Goal: Task Accomplishment & Management: Manage account settings

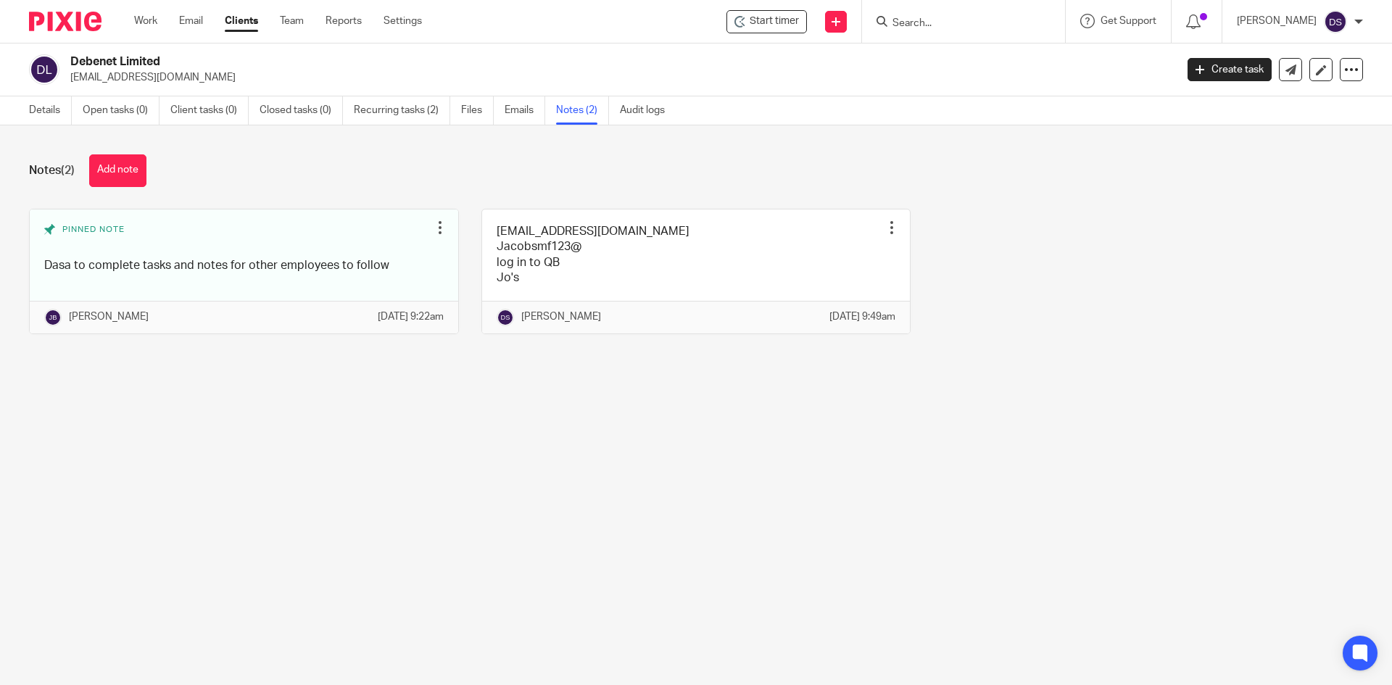
click at [941, 25] on input "Search" at bounding box center [956, 23] width 130 height 13
type input "p"
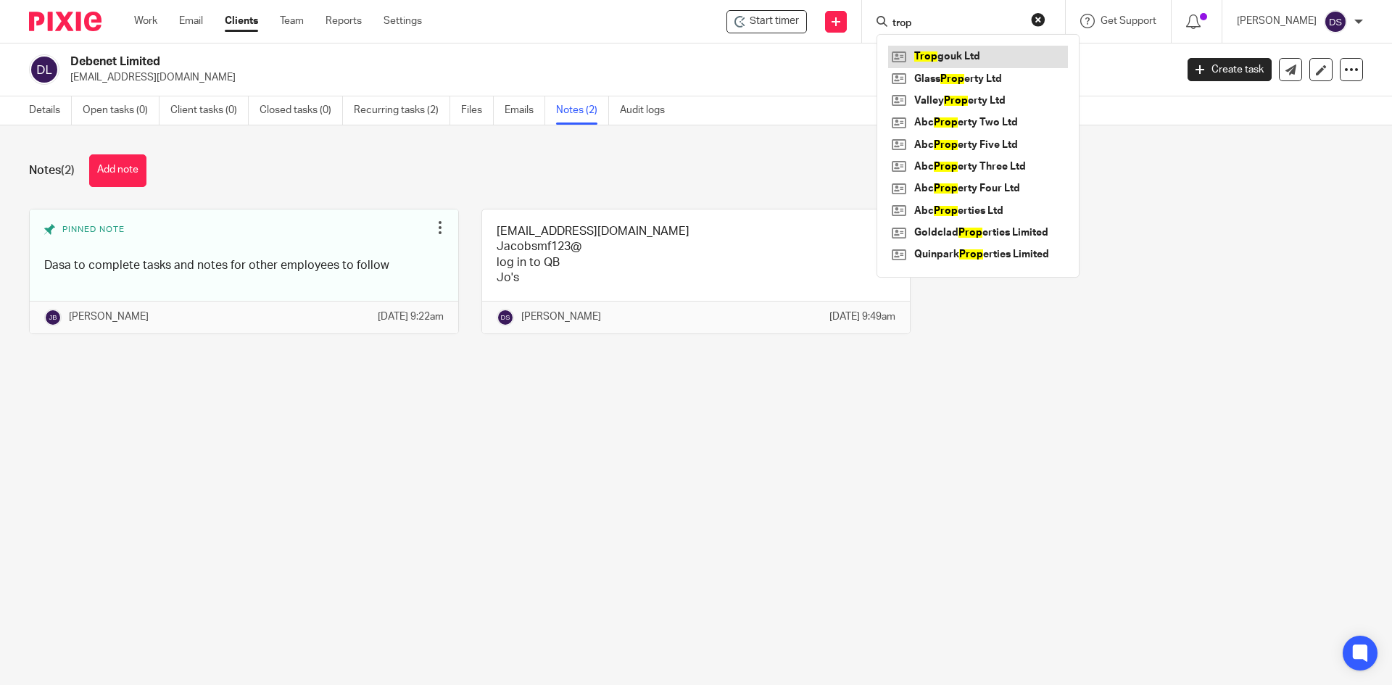
type input "trop"
click at [965, 51] on link at bounding box center [978, 57] width 180 height 22
click at [982, 59] on link at bounding box center [978, 57] width 180 height 22
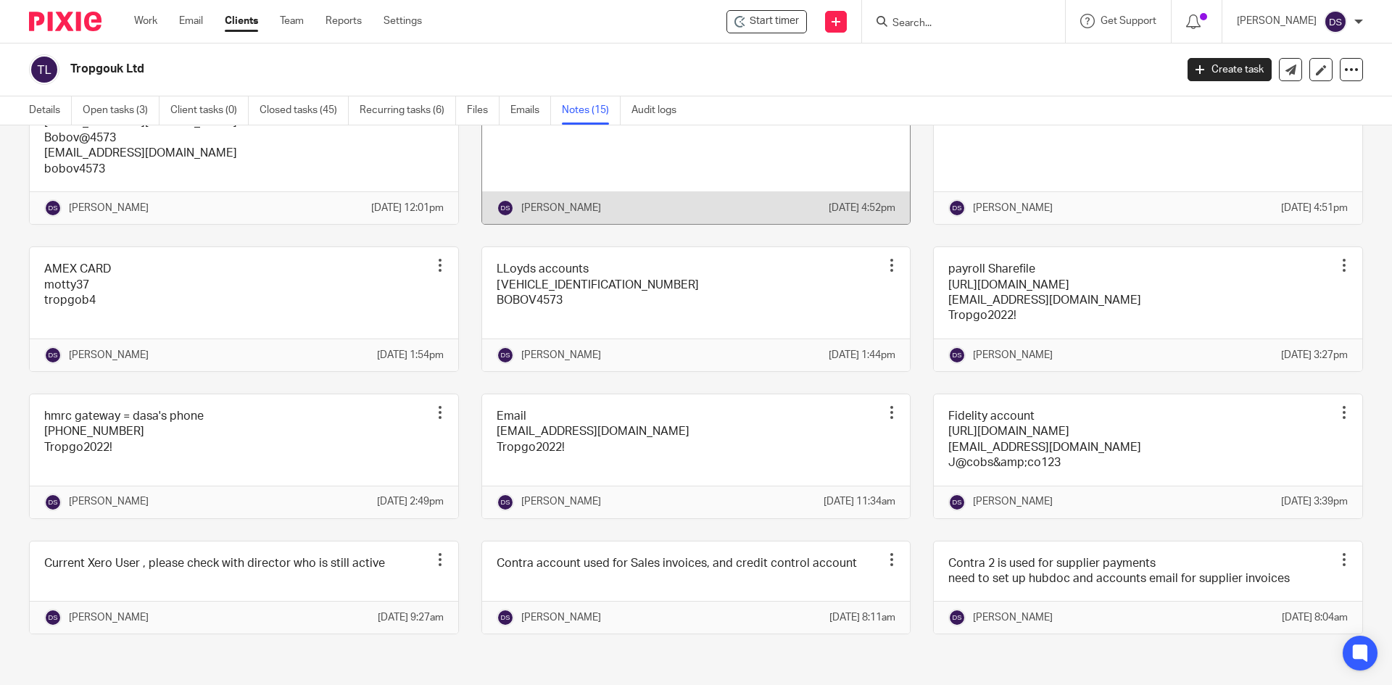
scroll to position [434, 0]
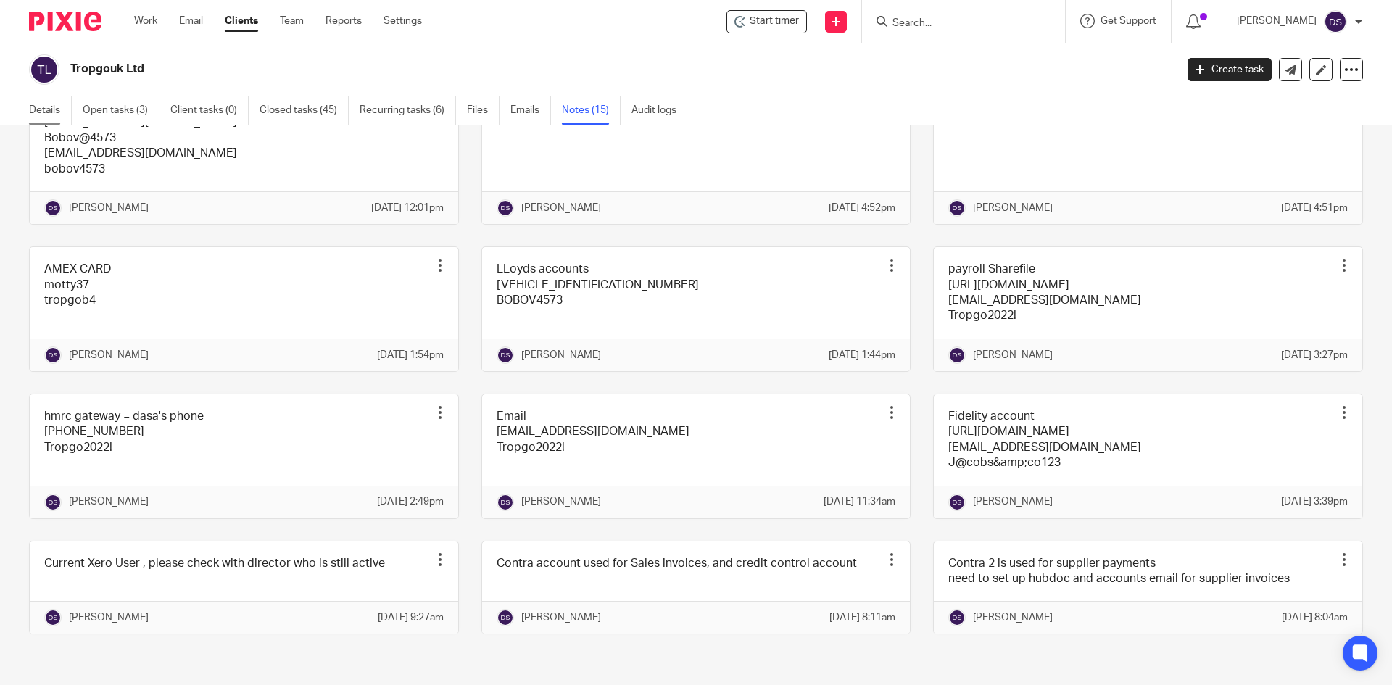
click at [46, 113] on link "Details" at bounding box center [50, 110] width 43 height 28
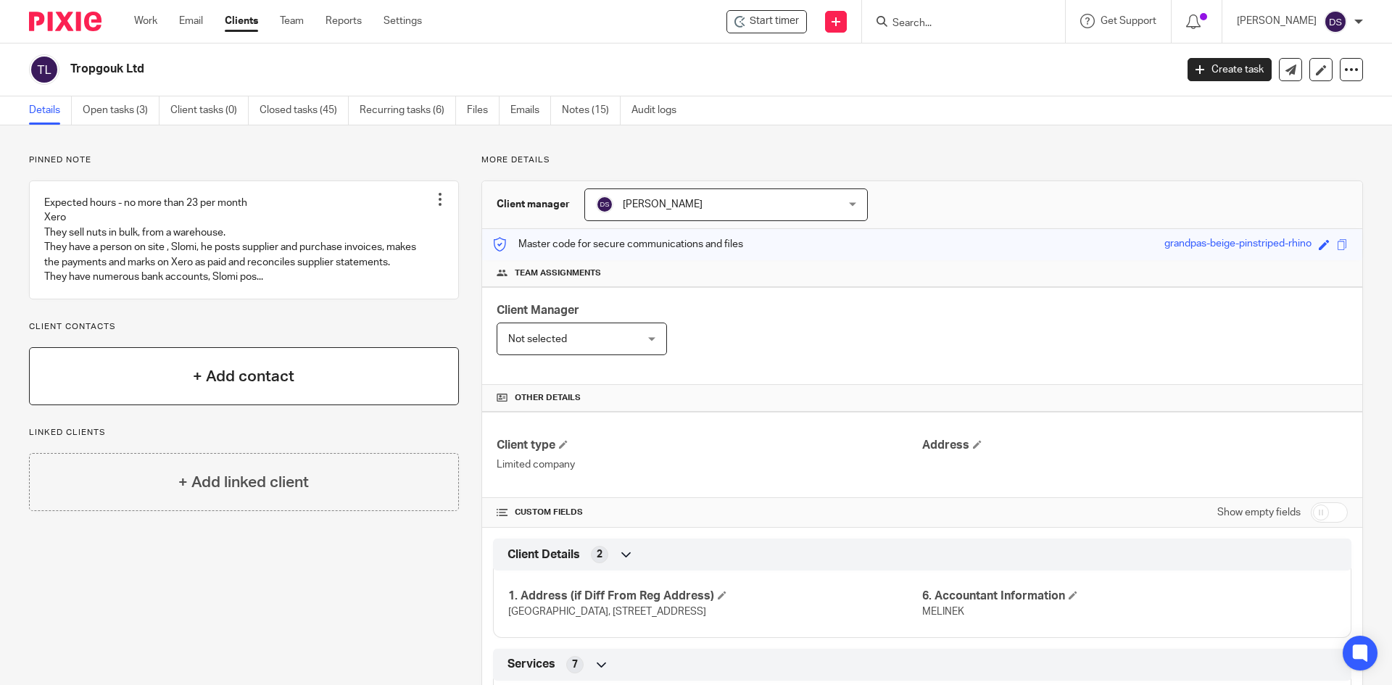
click at [252, 386] on h4 "+ Add contact" at bounding box center [243, 376] width 101 height 22
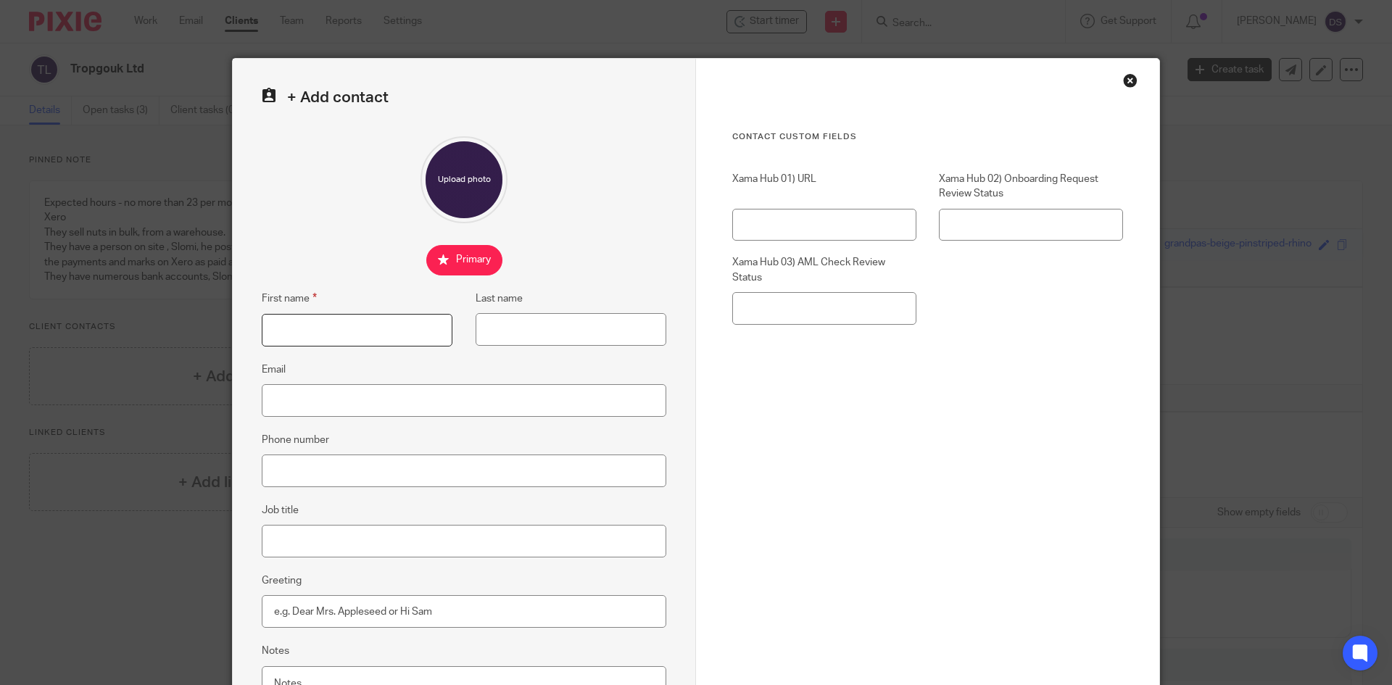
click at [342, 333] on input "First name" at bounding box center [357, 330] width 191 height 33
click at [354, 410] on input "Email" at bounding box center [464, 400] width 404 height 33
paste input "info@tropgoltd.com"
type input "info@tropgoltd.com"
click at [320, 325] on input "First name" at bounding box center [357, 330] width 191 height 33
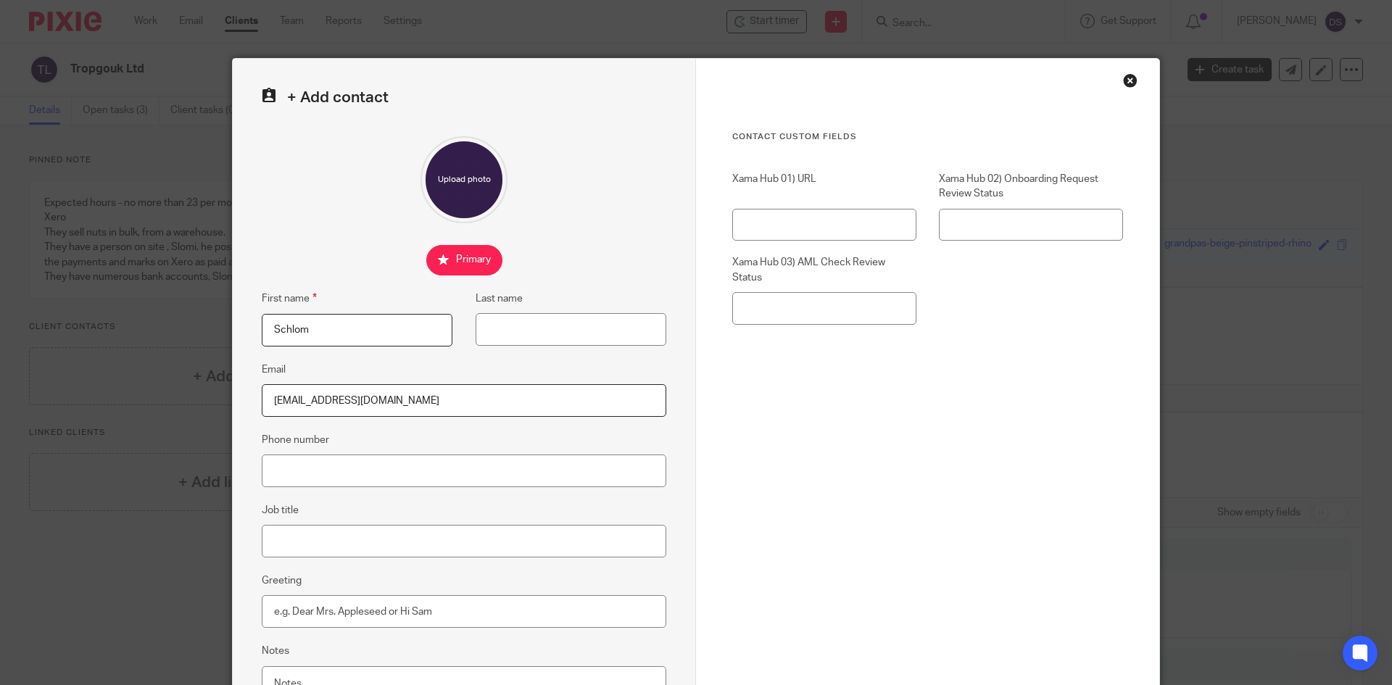
type input "Schlomo"
click at [573, 341] on input "Last name" at bounding box center [570, 329] width 191 height 33
click at [517, 324] on input "Last name" at bounding box center [570, 329] width 191 height 33
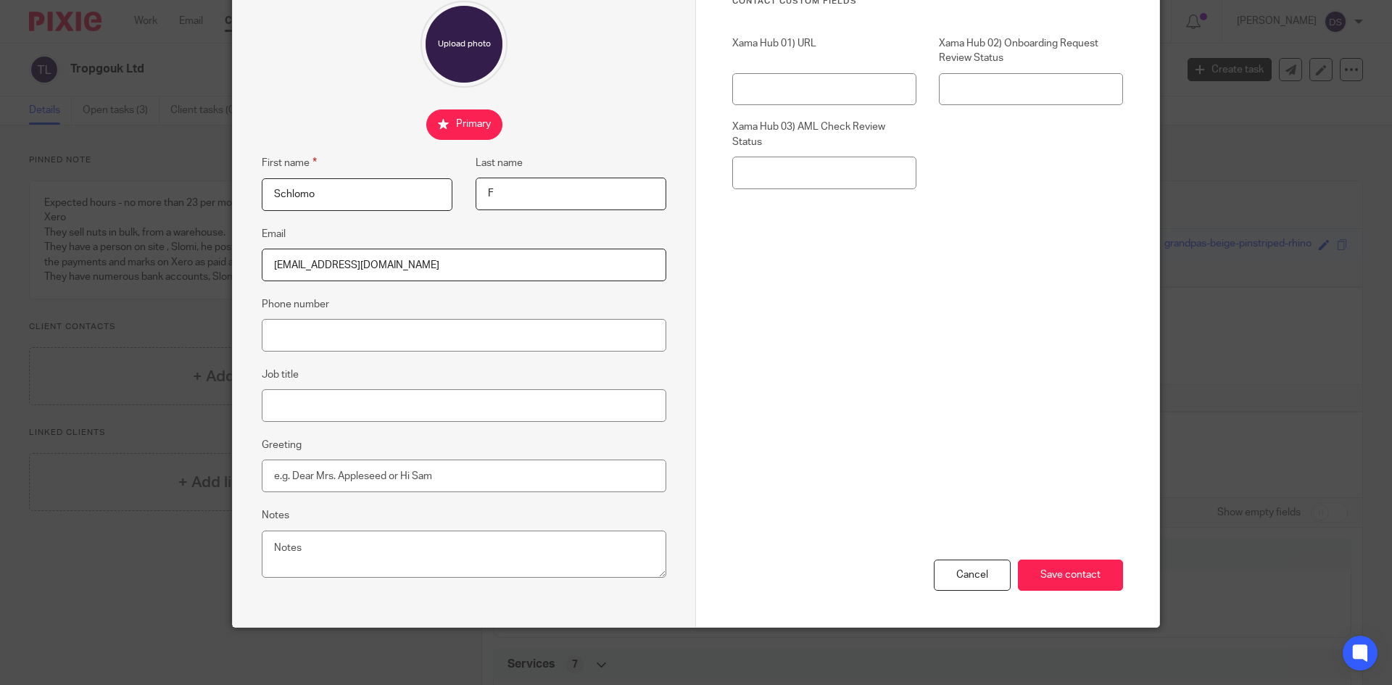
scroll to position [136, 0]
type input "F"
click at [330, 533] on textarea "Notes" at bounding box center [464, 554] width 404 height 48
type textarea "office admin dealing with sales and purchasaes"
click at [1055, 572] on input "Save contact" at bounding box center [1070, 574] width 105 height 31
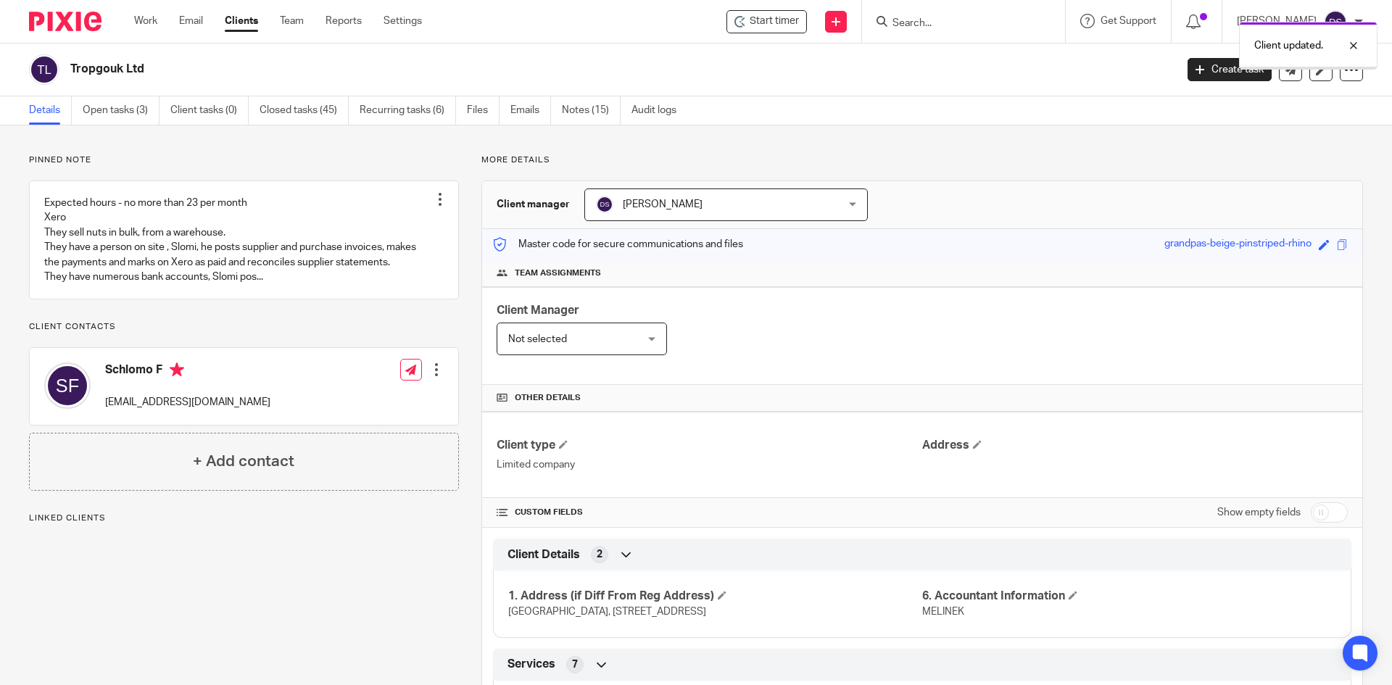
click at [234, 473] on h4 "+ Add contact" at bounding box center [243, 461] width 101 height 22
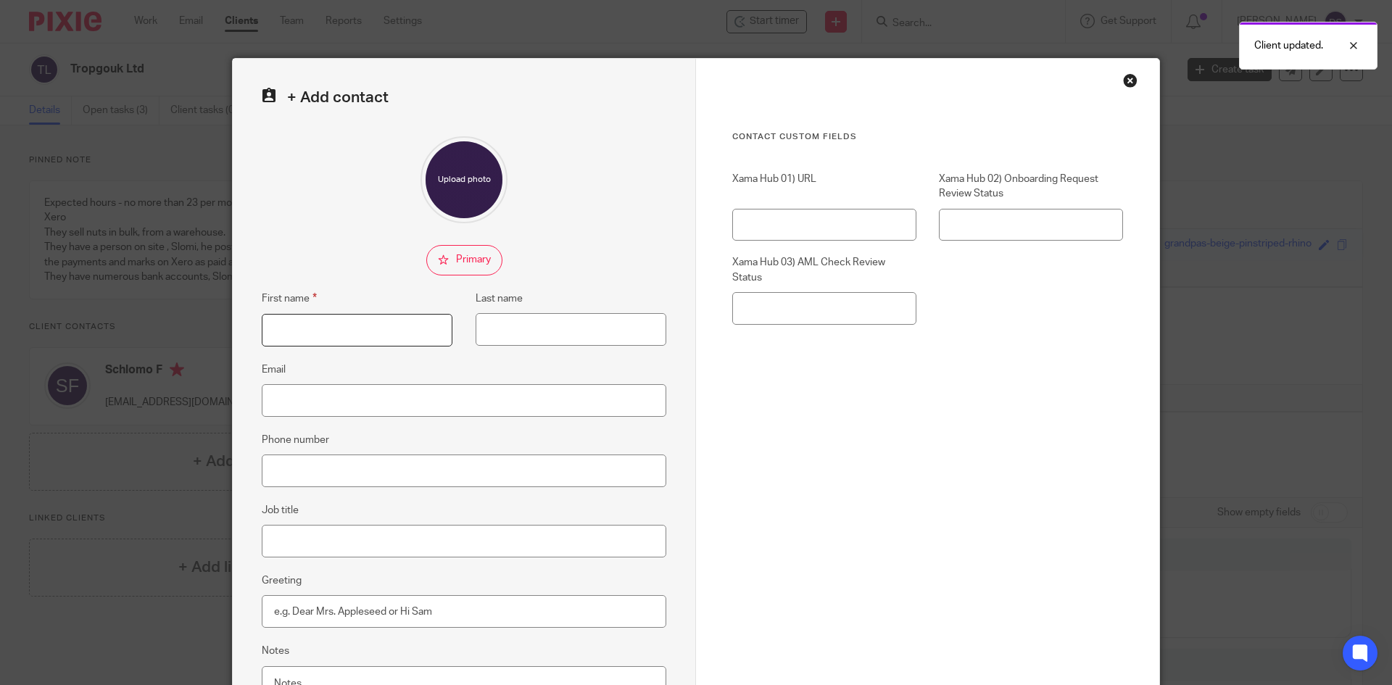
click at [299, 328] on input "First name" at bounding box center [357, 330] width 191 height 33
type input "Motty"
click at [320, 405] on input "Email" at bounding box center [464, 400] width 404 height 33
paste input "motty@tropgofoods.com"
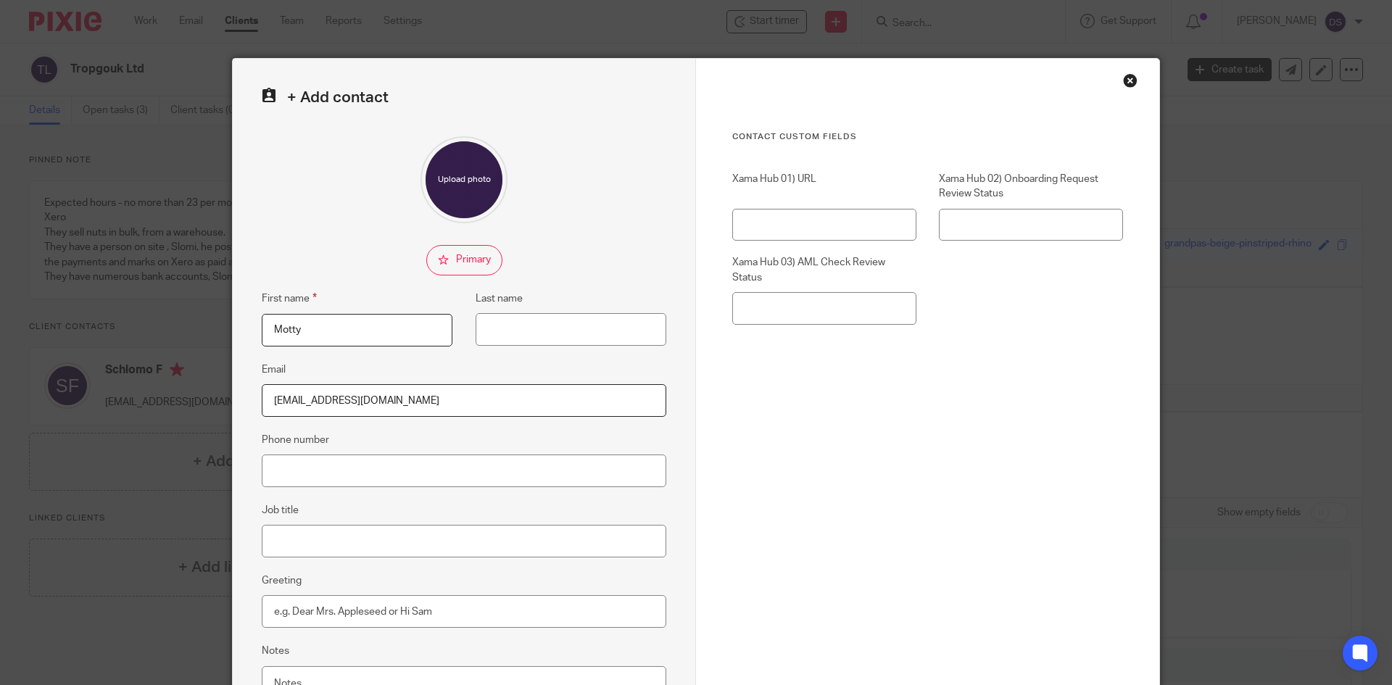
type input "motty@tropgofoods.com"
click at [531, 341] on input "Last name" at bounding box center [570, 329] width 191 height 33
type input "Blumenberg"
click at [335, 325] on input "Motty" at bounding box center [357, 330] width 191 height 33
type input "Motty (Monderchai)"
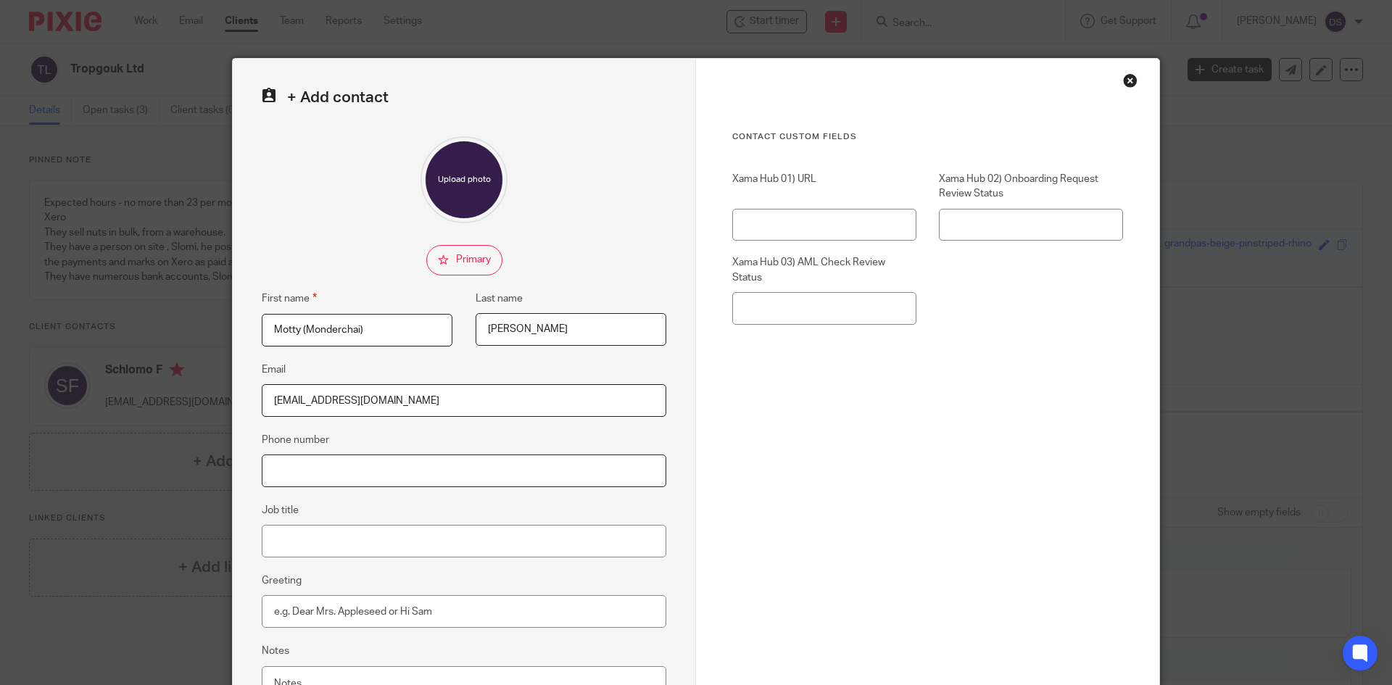
click at [331, 477] on input "Phone number" at bounding box center [464, 470] width 404 height 33
click at [320, 475] on input "Phone number" at bounding box center [464, 470] width 404 height 33
type input "07916879450"
click at [320, 538] on input "Job title" at bounding box center [464, 541] width 404 height 33
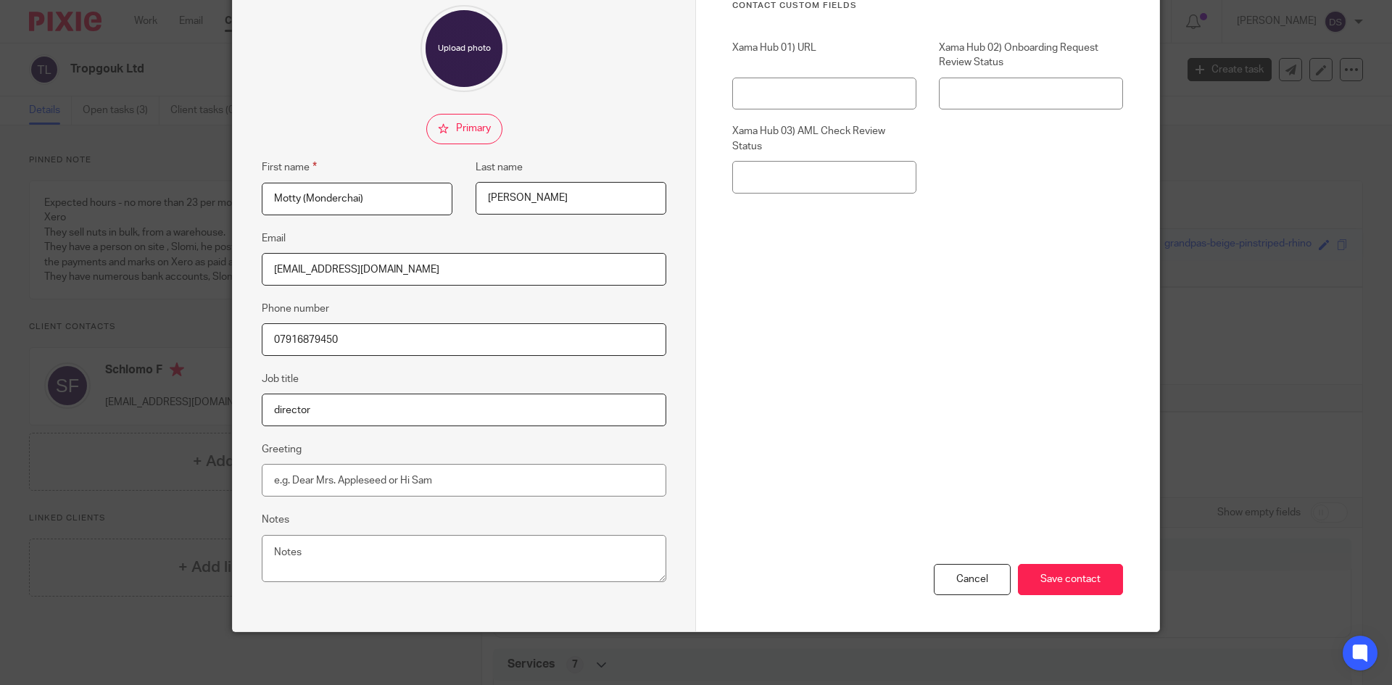
scroll to position [136, 0]
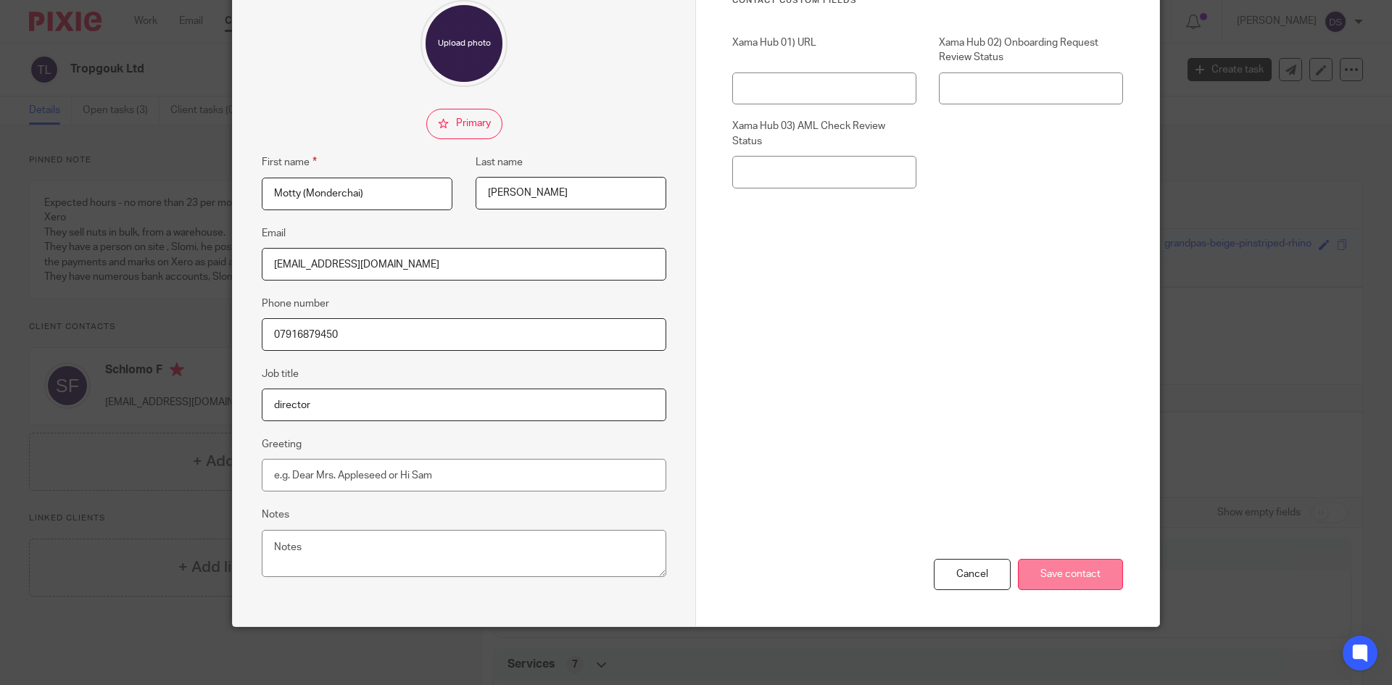
type input "director"
click at [1060, 579] on input "Save contact" at bounding box center [1070, 574] width 105 height 31
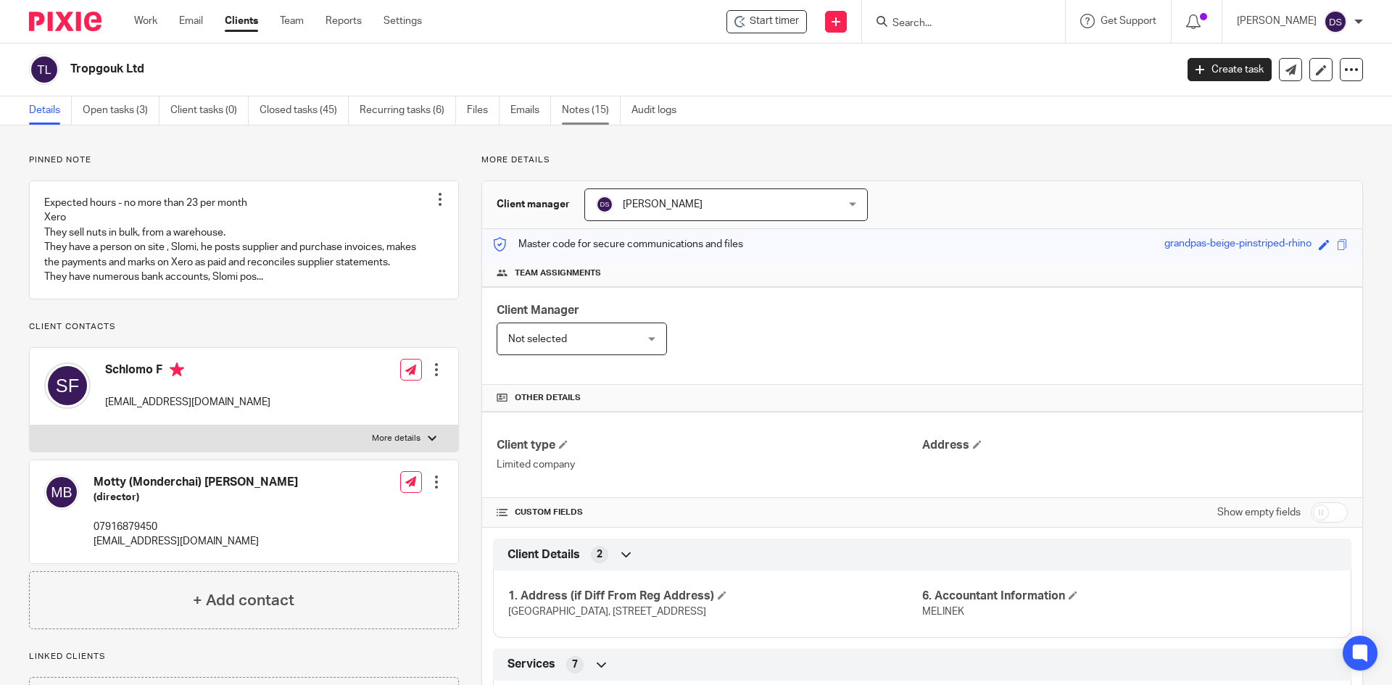
click at [585, 110] on link "Notes (15)" at bounding box center [591, 110] width 59 height 28
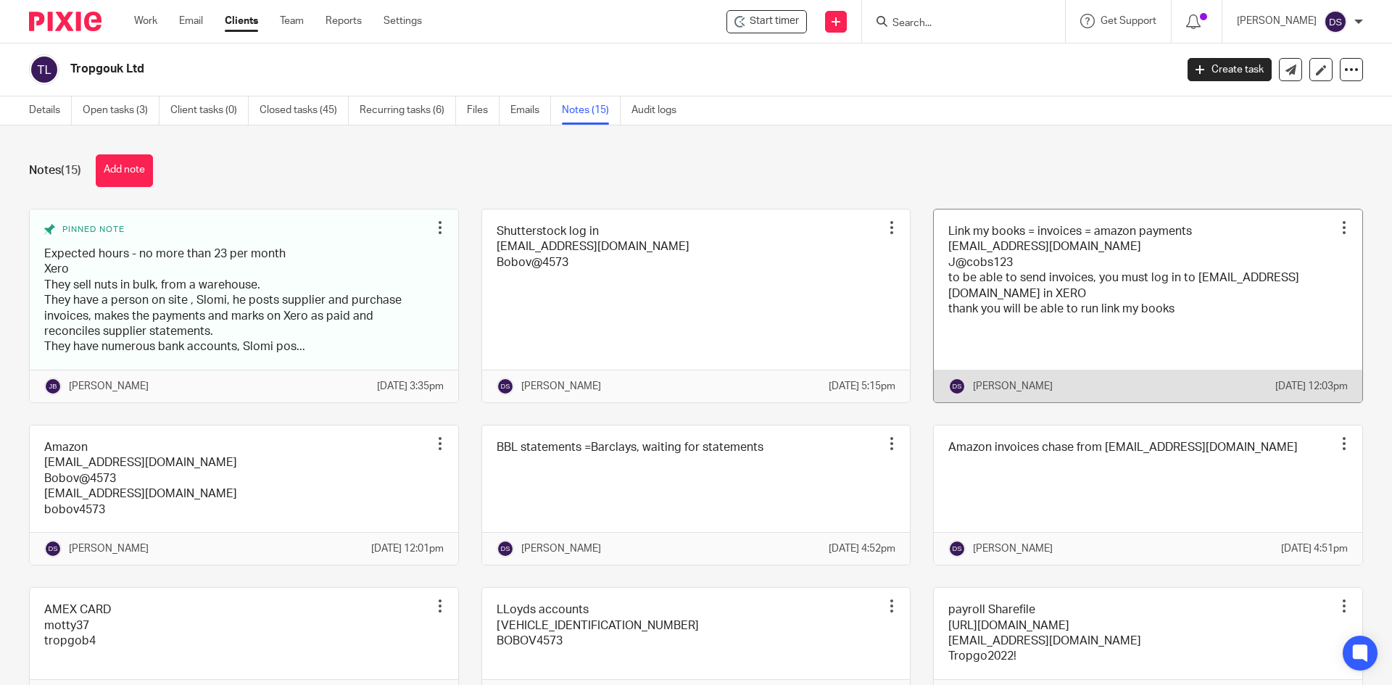
click at [1007, 276] on link at bounding box center [1147, 305] width 428 height 193
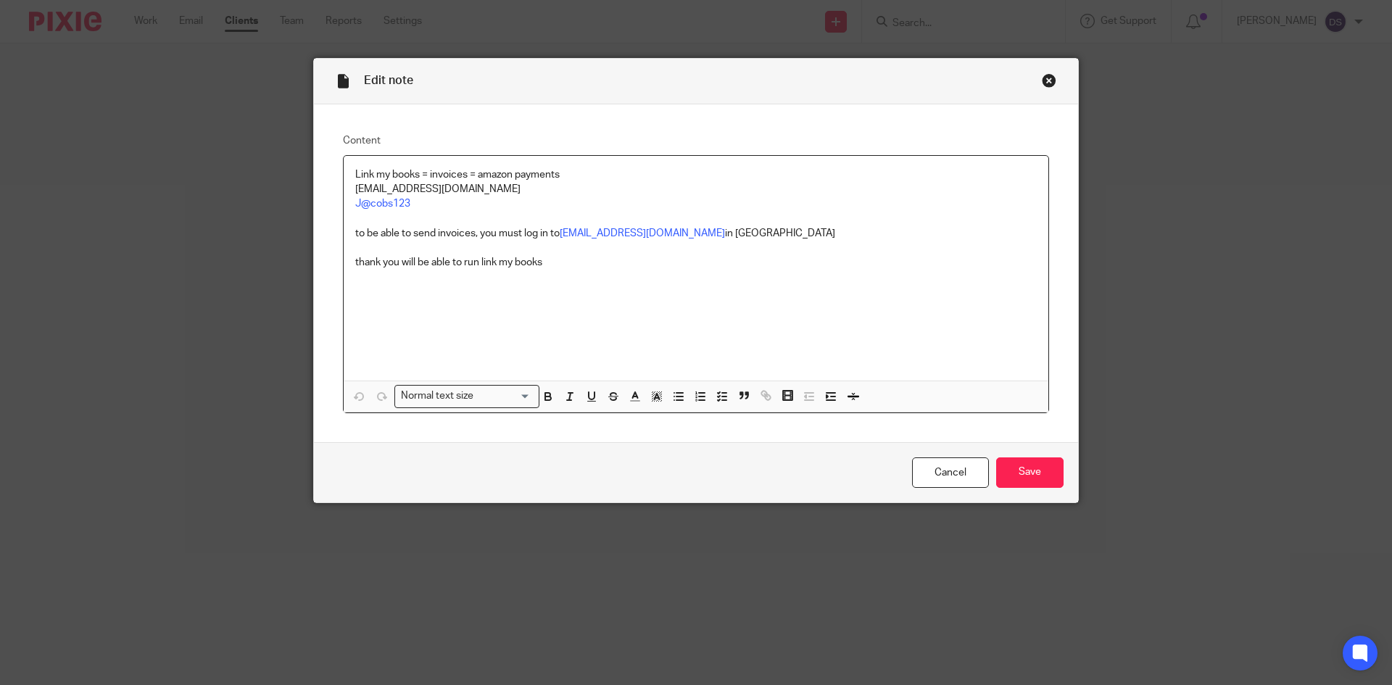
click at [774, 227] on p "to be able to send invoices, you must log in to [EMAIL_ADDRESS][DOMAIN_NAME] in…" at bounding box center [695, 233] width 681 height 14
click at [633, 265] on p "Xero accounts [EMAIL_ADDRESS][DOMAIN_NAME] J@cobs123" at bounding box center [695, 262] width 681 height 14
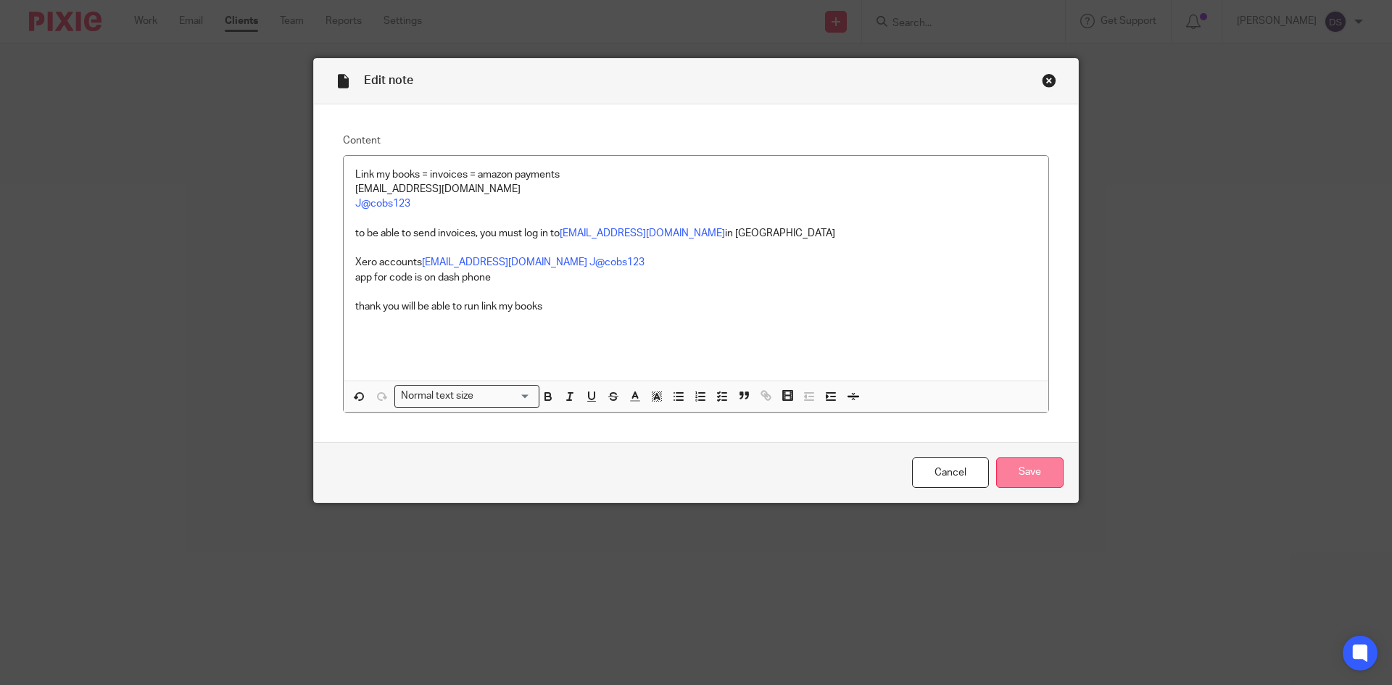
click at [1023, 468] on input "Save" at bounding box center [1029, 472] width 67 height 31
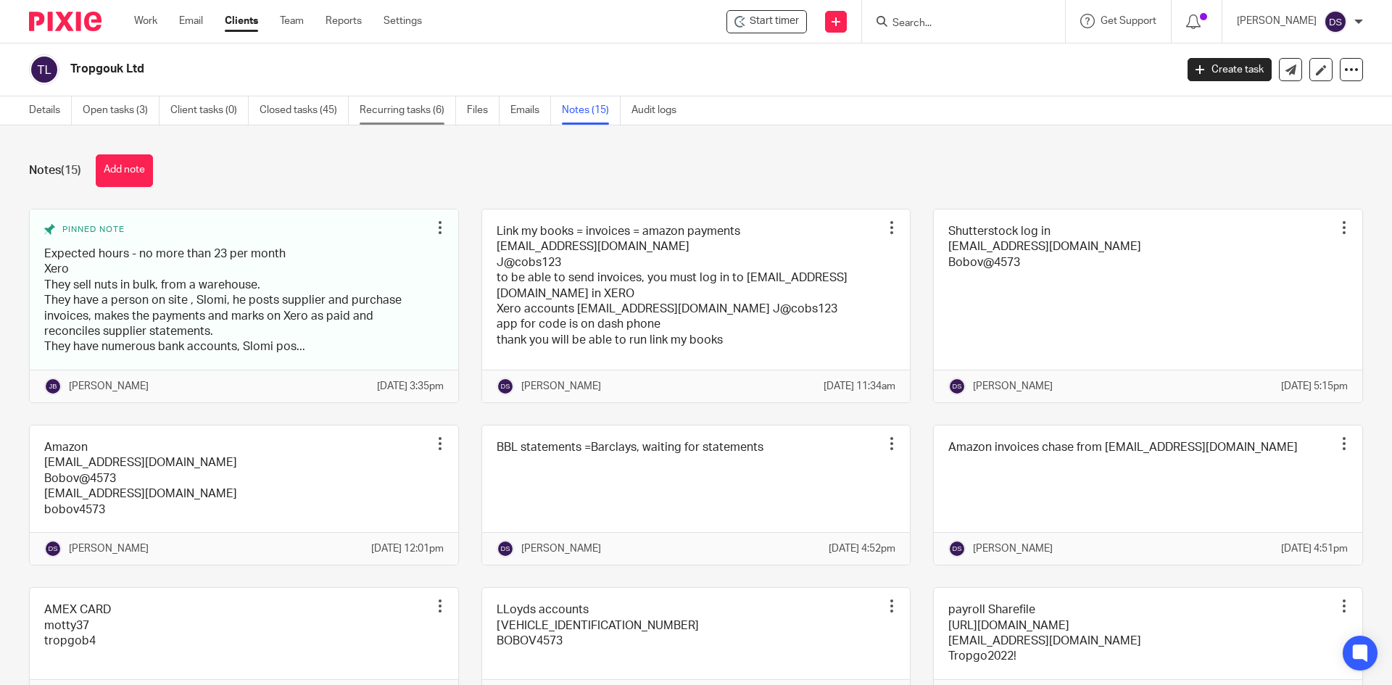
click at [408, 112] on link "Recurring tasks (6)" at bounding box center [407, 110] width 96 height 28
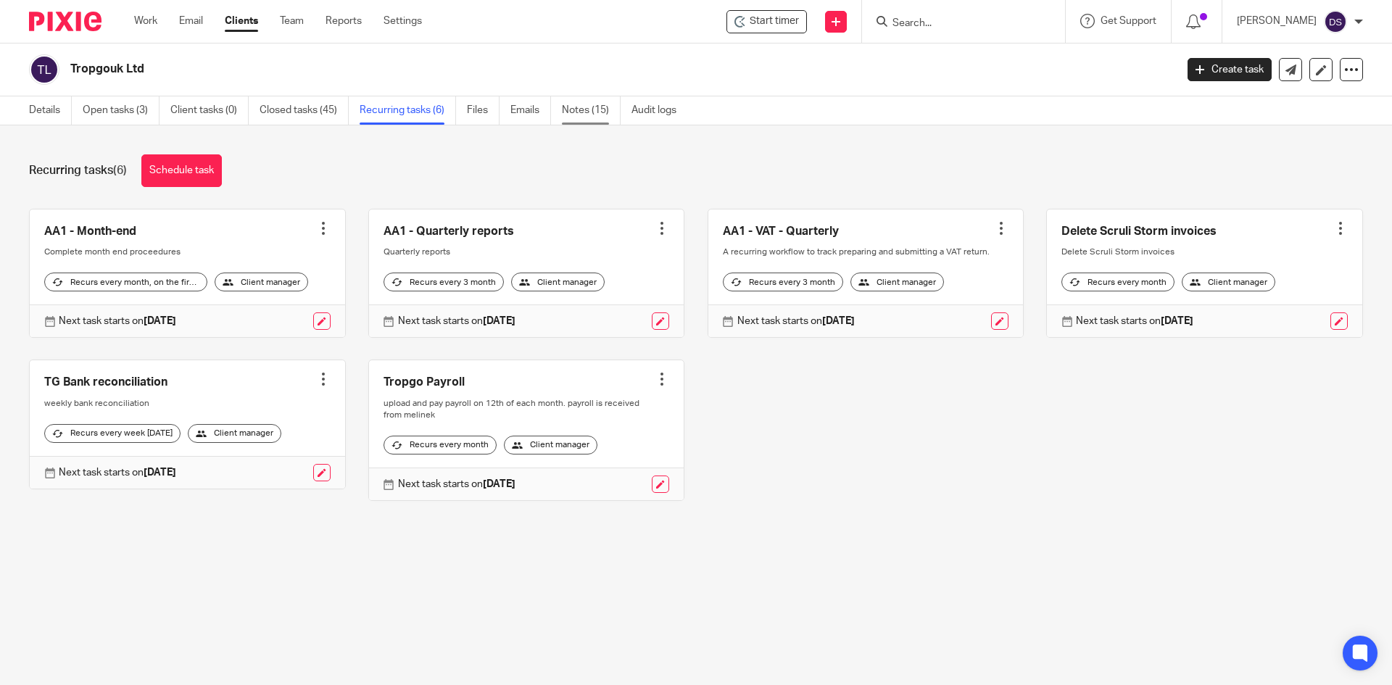
click at [588, 109] on link "Notes (15)" at bounding box center [591, 110] width 59 height 28
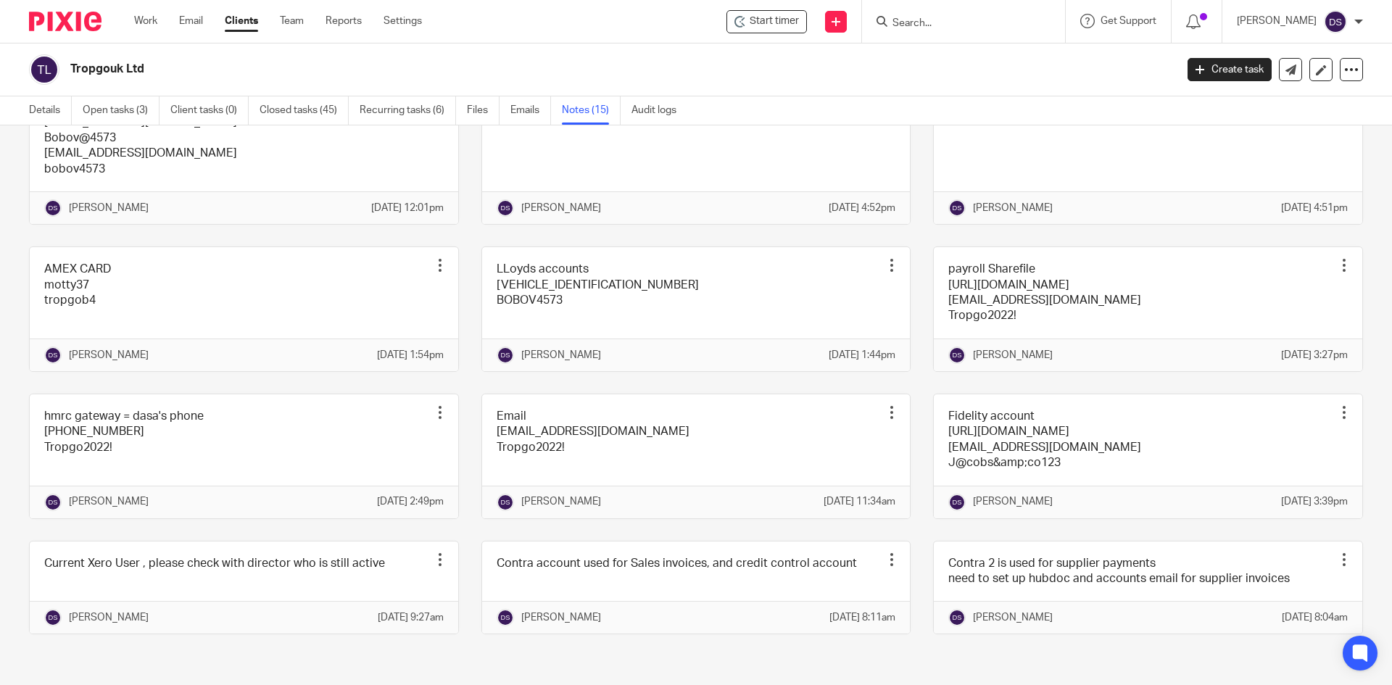
scroll to position [434, 0]
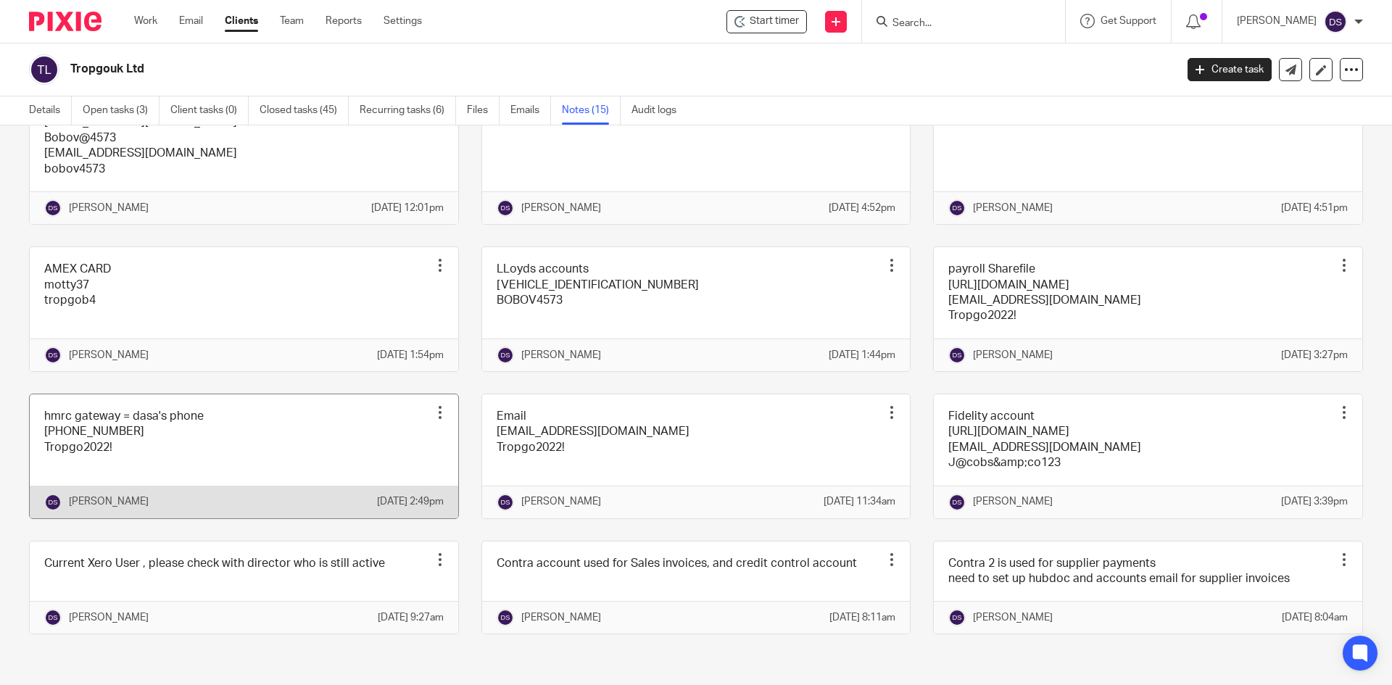
click at [181, 402] on link at bounding box center [244, 456] width 428 height 124
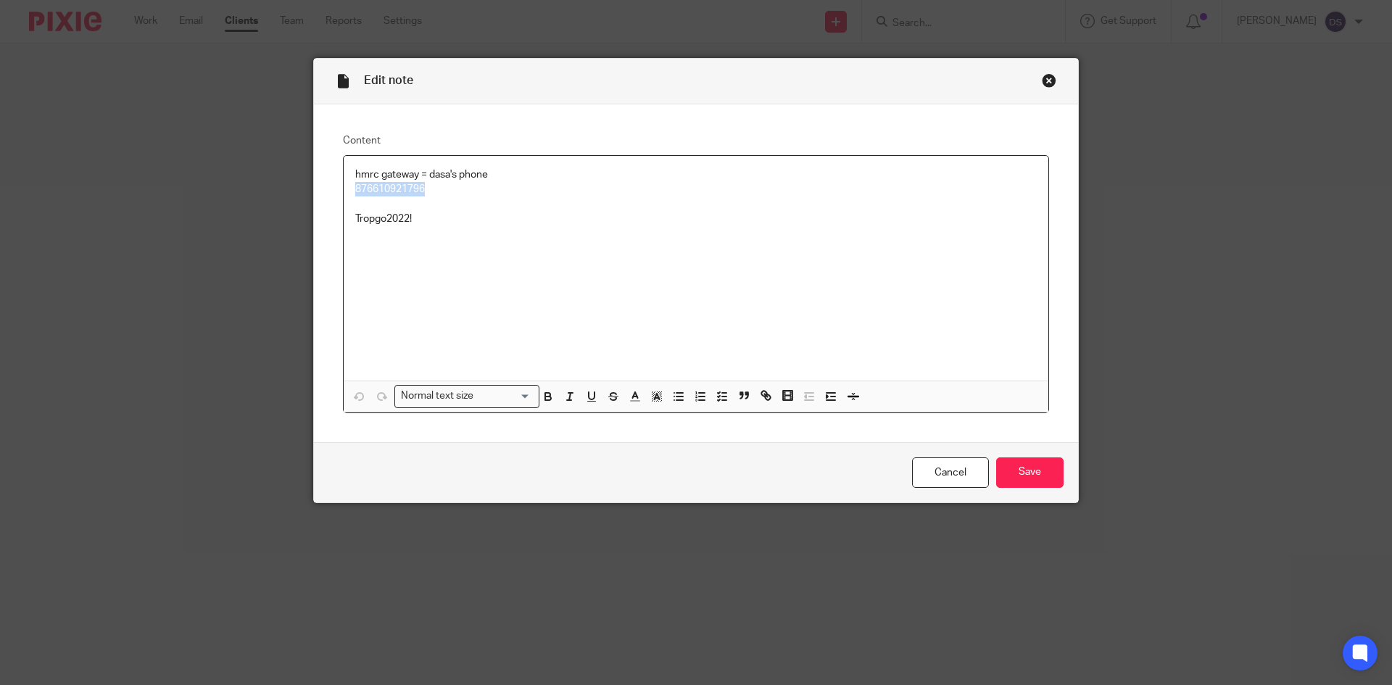
drag, startPoint x: 446, startPoint y: 191, endPoint x: 315, endPoint y: 191, distance: 131.2
click at [315, 191] on div "Content hmrc gateway = dasa's phone [PHONE_NUMBER] Tropgo2022! Normal text size…" at bounding box center [696, 273] width 764 height 338
copy p "876610921796"
drag, startPoint x: 420, startPoint y: 220, endPoint x: 325, endPoint y: 215, distance: 95.1
click at [325, 215] on div "Content hmrc gateway = dasa's phone [PHONE_NUMBER] Tropgo2022! Normal text size…" at bounding box center [696, 273] width 764 height 338
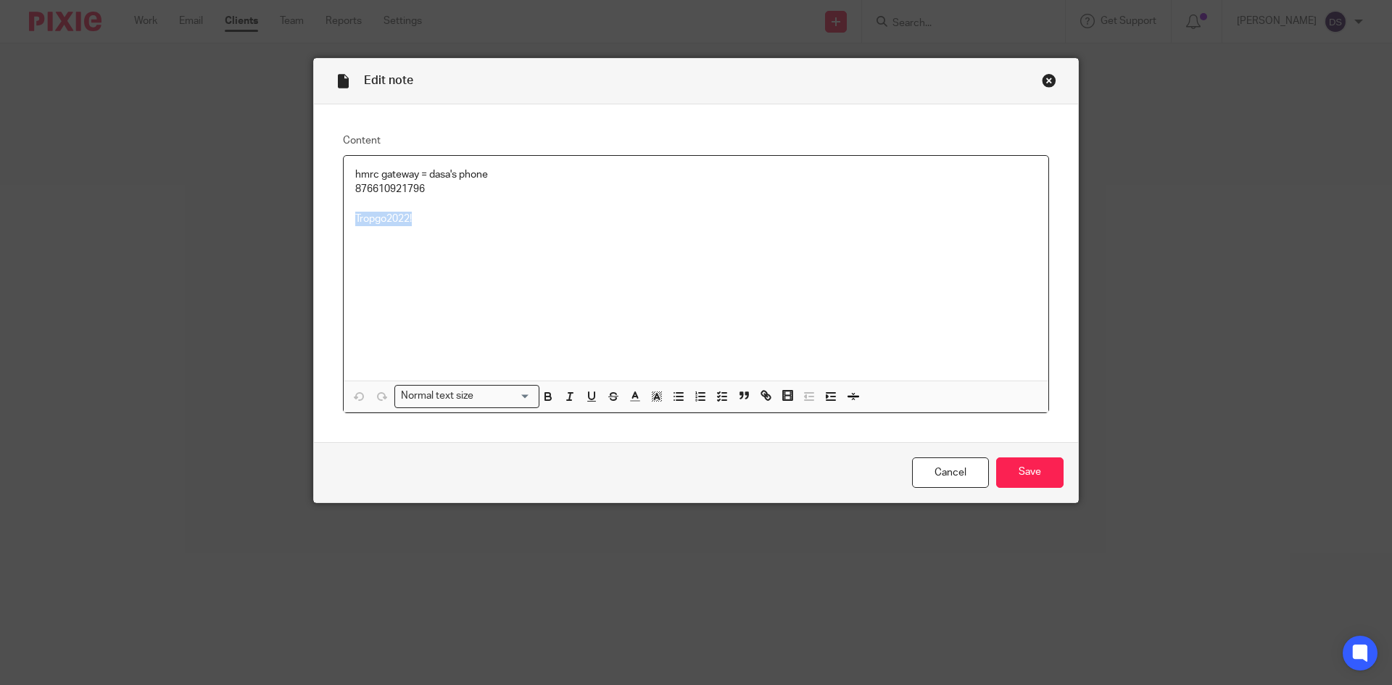
copy p "Tropgo2022!"
click at [510, 171] on p "hmrc gateway = dasa's phone" at bounding box center [695, 174] width 681 height 14
click at [1046, 481] on input "Save" at bounding box center [1029, 472] width 67 height 31
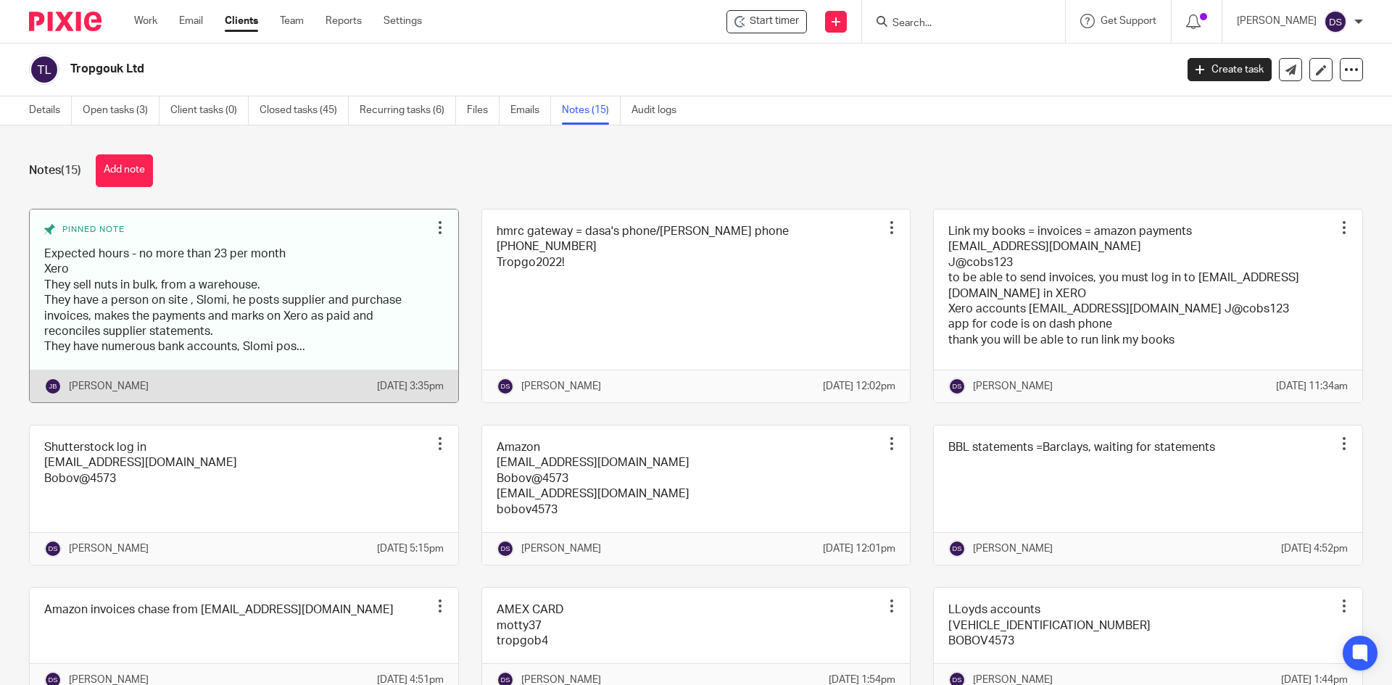
click at [188, 312] on link at bounding box center [244, 305] width 428 height 193
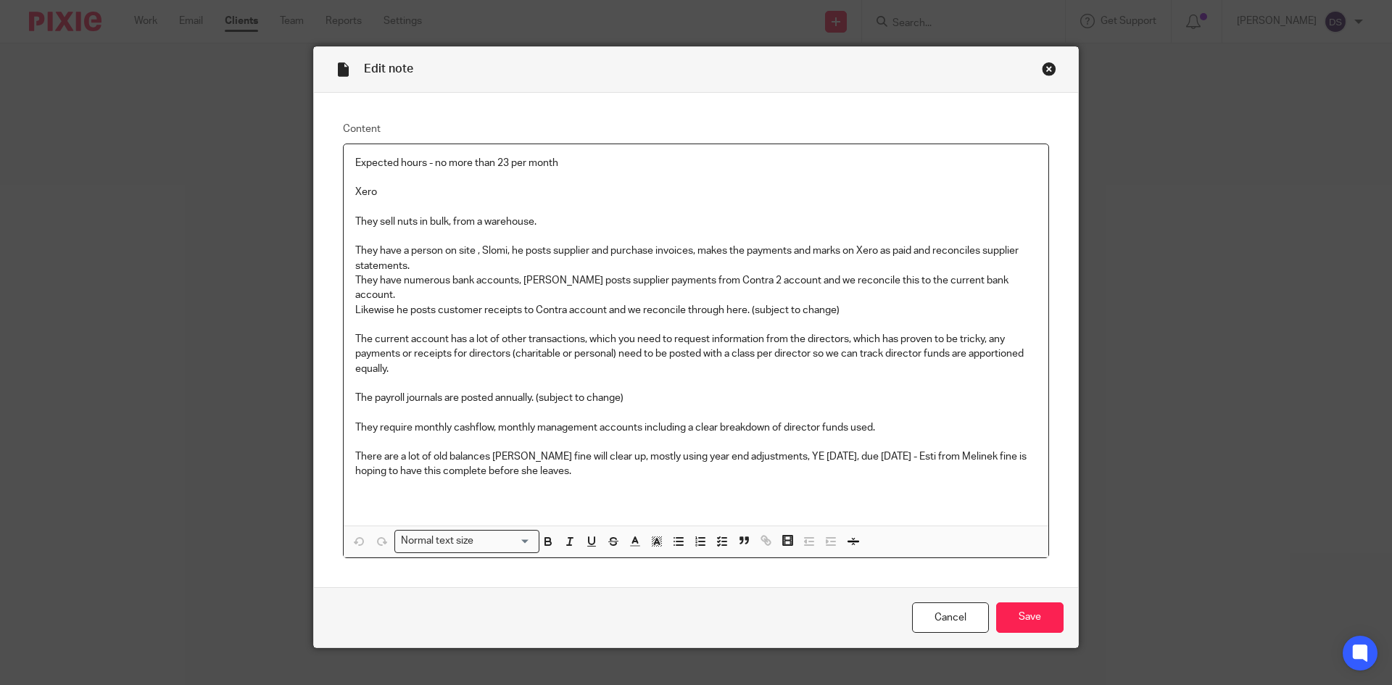
scroll to position [18, 0]
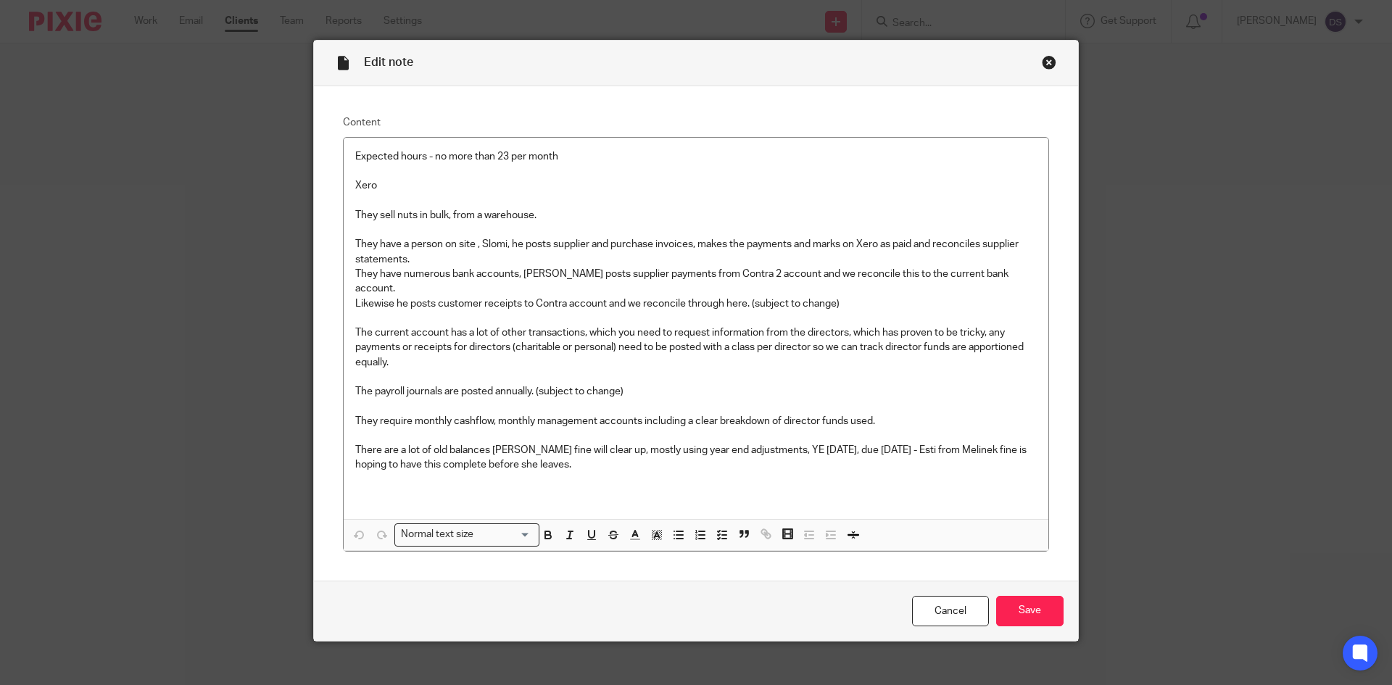
click at [1041, 62] on div "Close this dialog window" at bounding box center [1048, 62] width 14 height 14
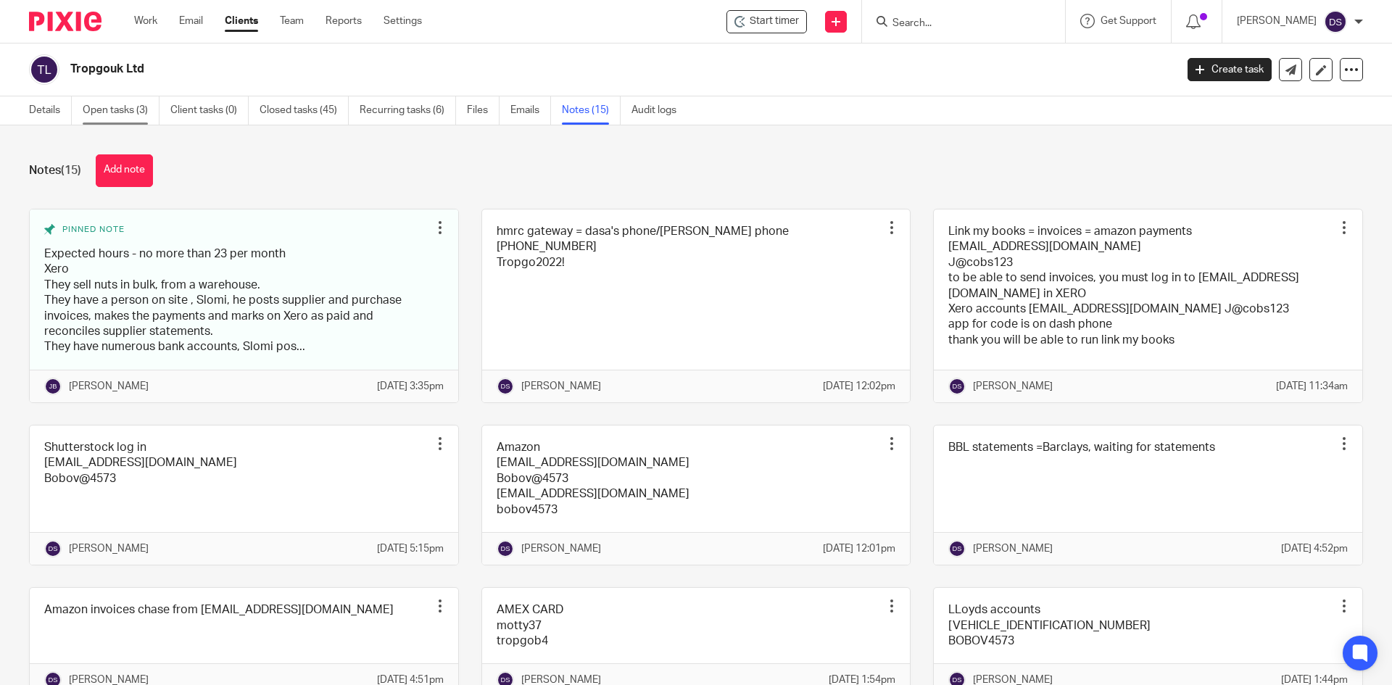
click at [126, 112] on link "Open tasks (3)" at bounding box center [121, 110] width 77 height 28
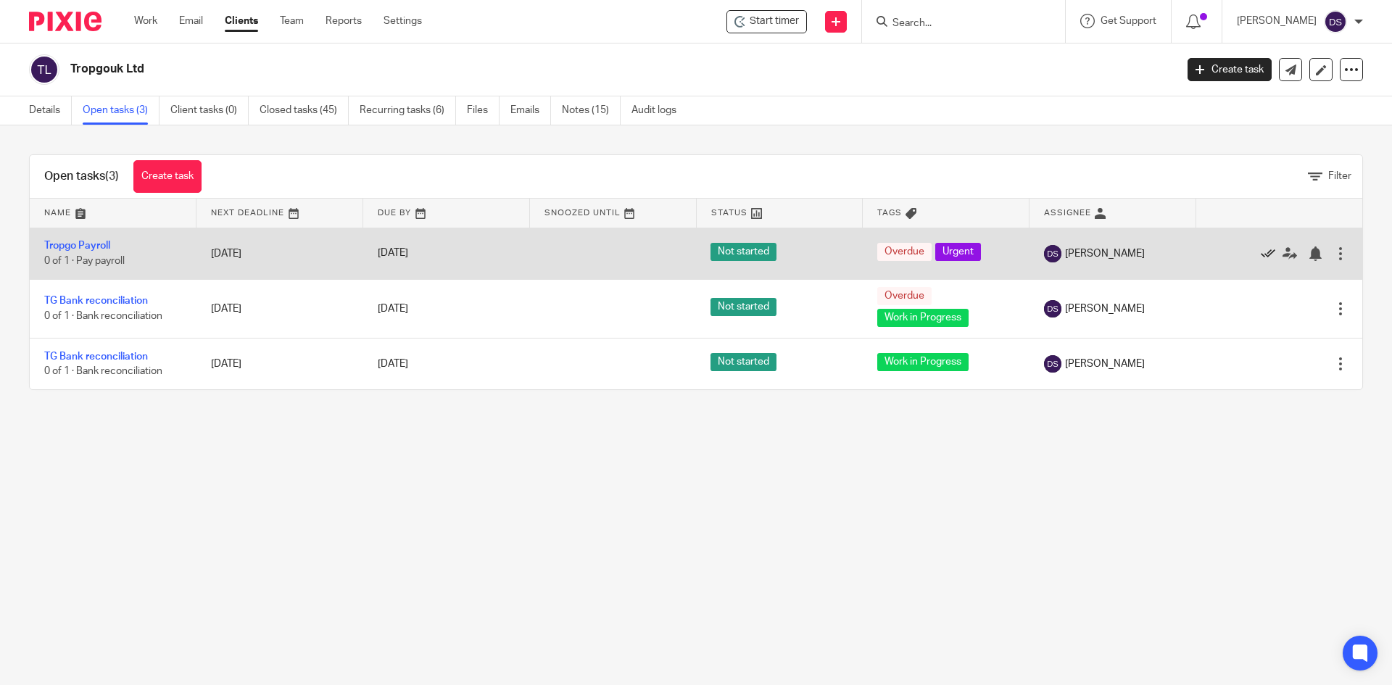
click at [1260, 250] on icon at bounding box center [1267, 253] width 14 height 14
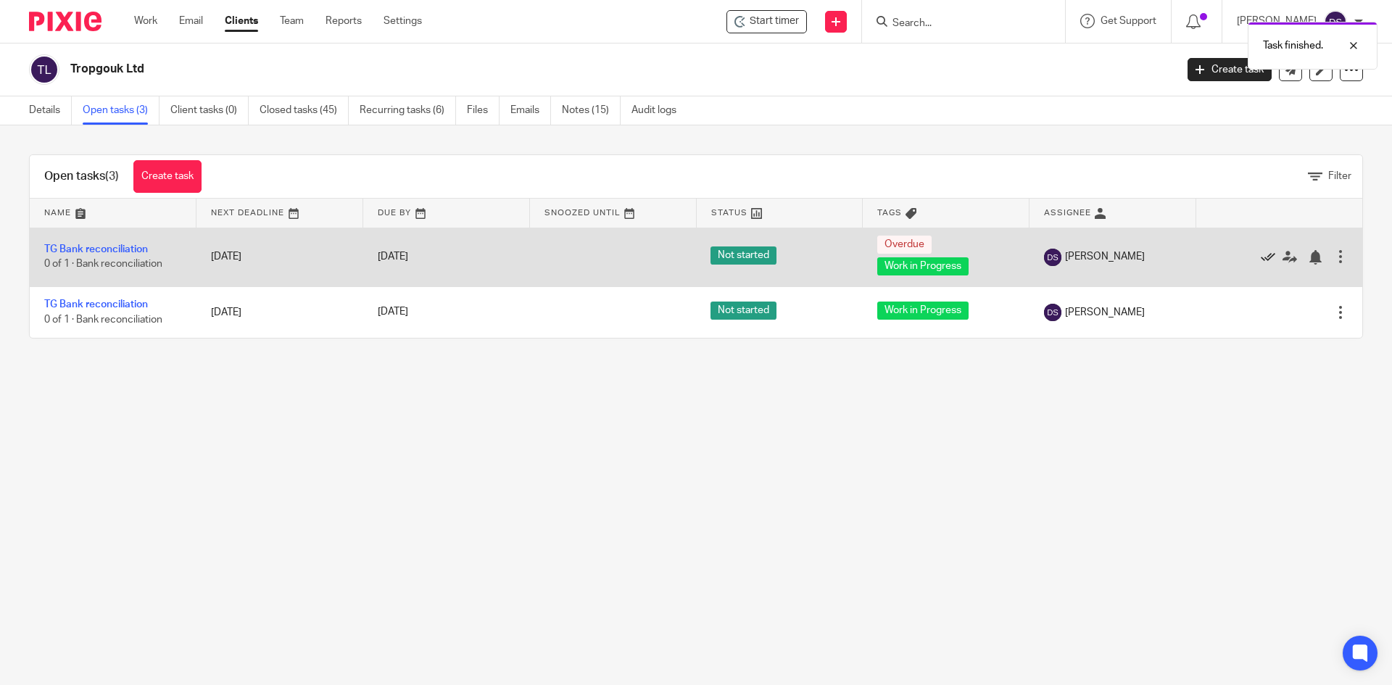
click at [1260, 257] on icon at bounding box center [1267, 257] width 14 height 14
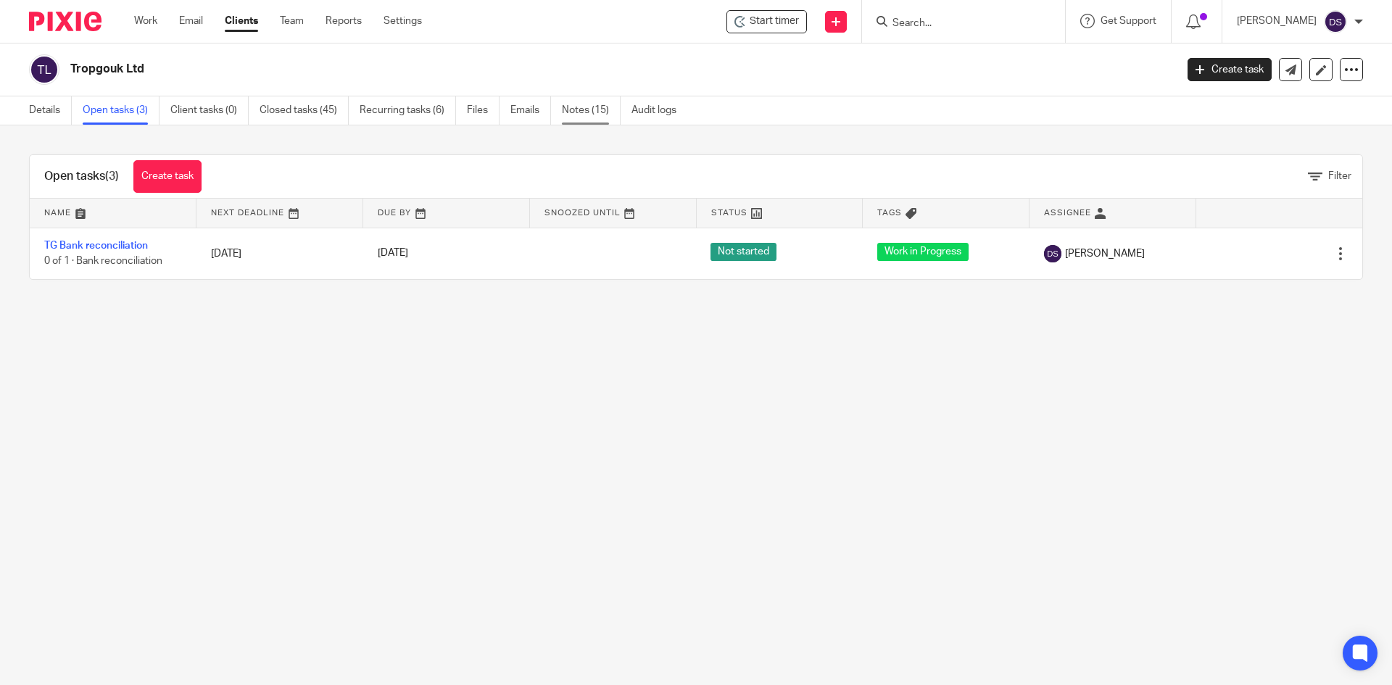
click at [583, 107] on link "Notes (15)" at bounding box center [591, 110] width 59 height 28
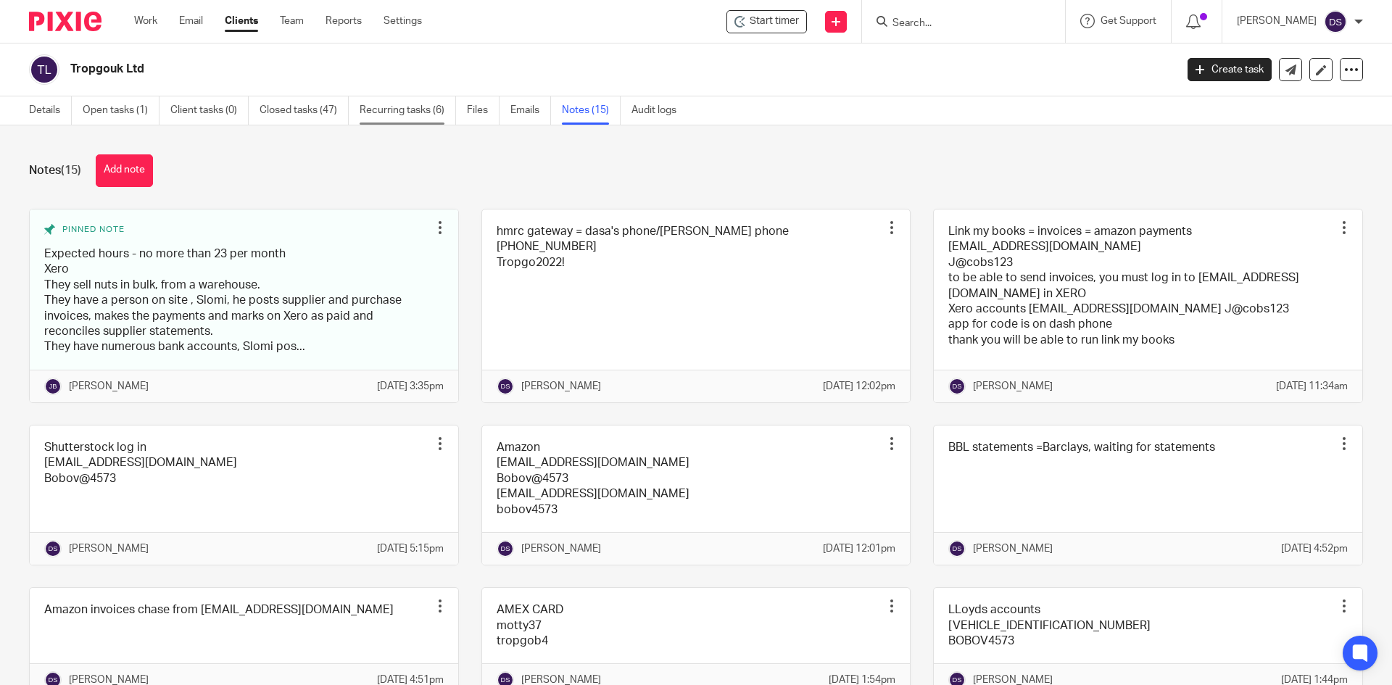
click at [394, 107] on link "Recurring tasks (6)" at bounding box center [407, 110] width 96 height 28
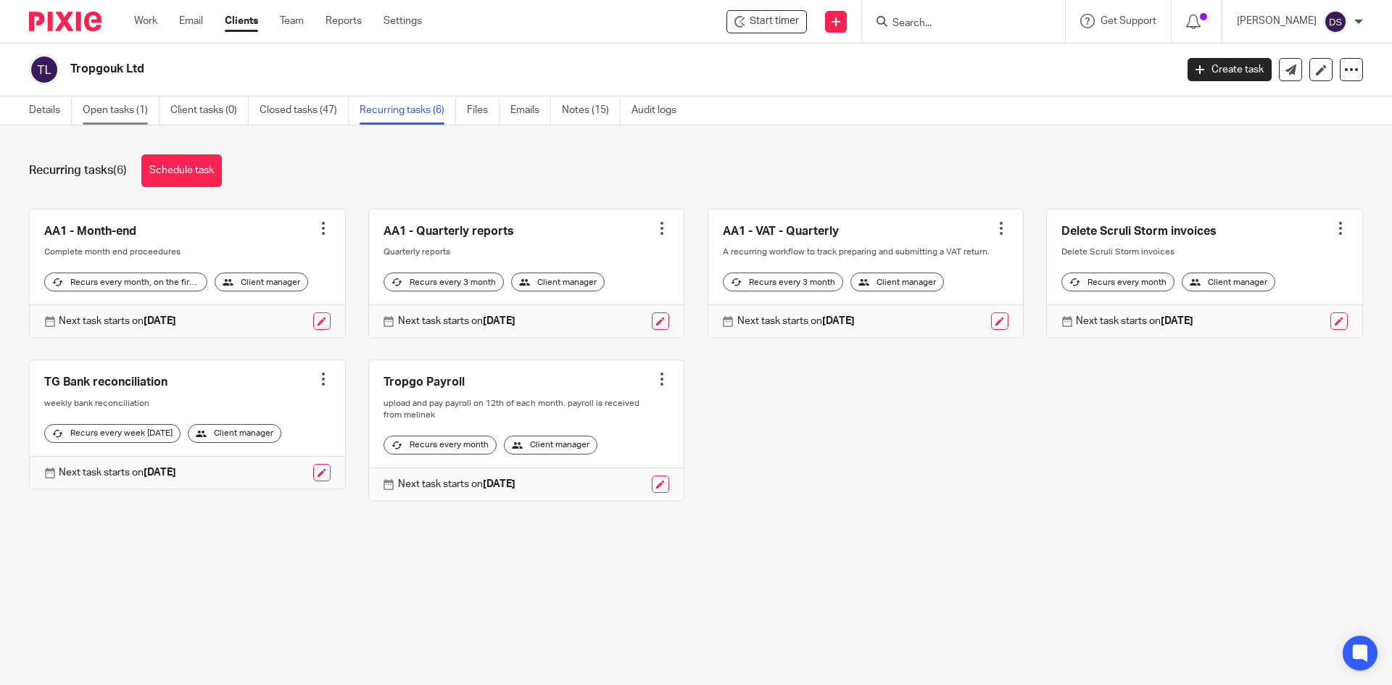
click at [105, 112] on link "Open tasks (1)" at bounding box center [121, 110] width 77 height 28
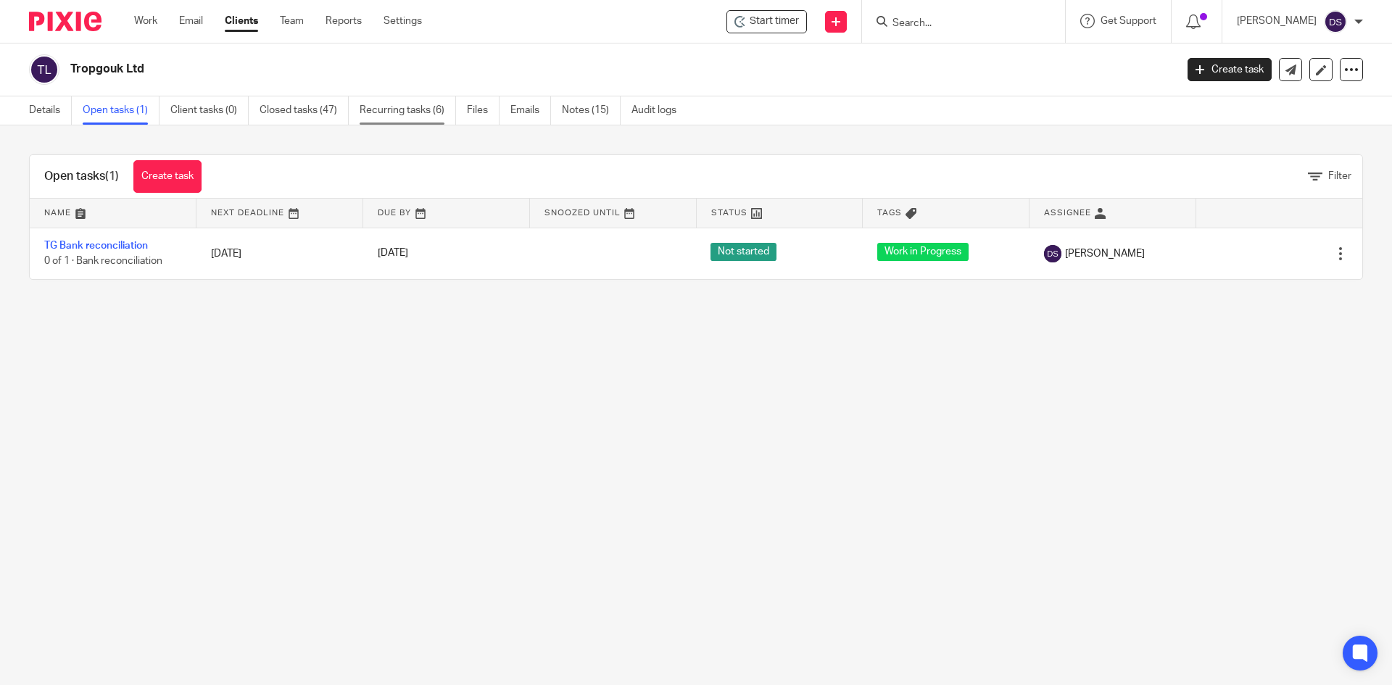
click at [410, 112] on link "Recurring tasks (6)" at bounding box center [407, 110] width 96 height 28
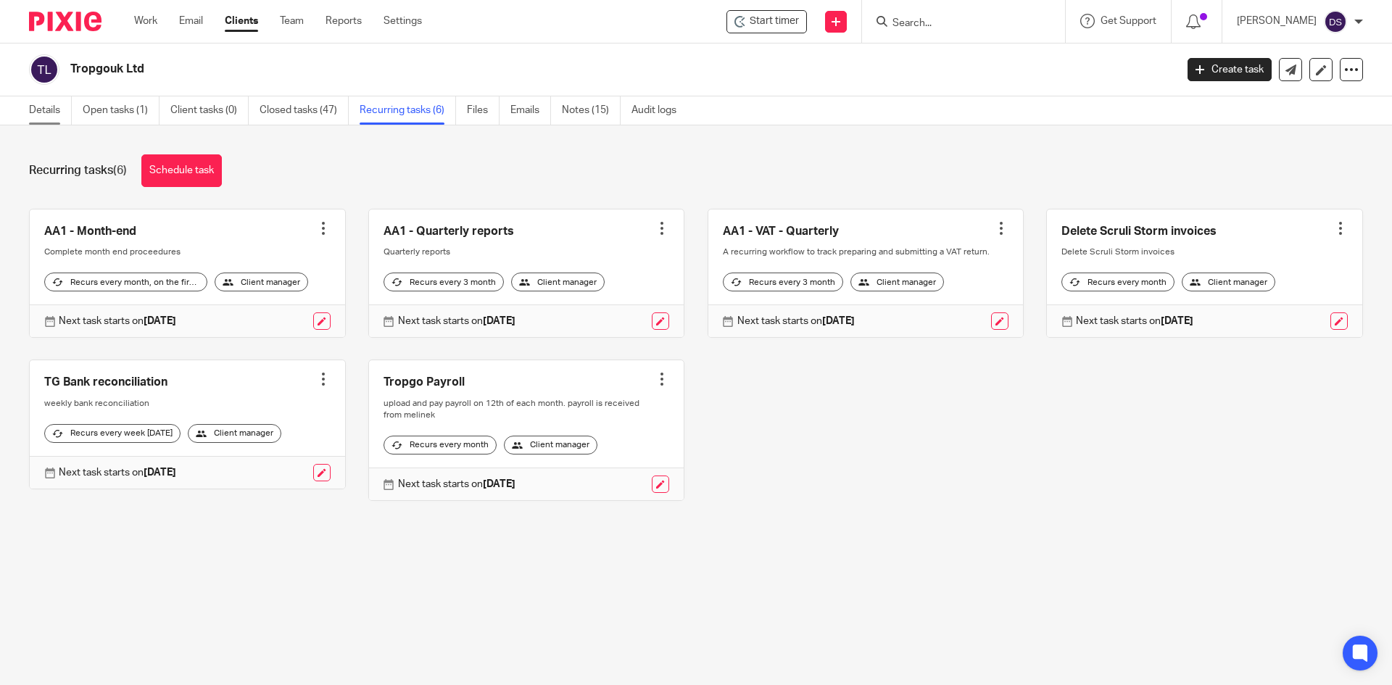
click at [41, 105] on link "Details" at bounding box center [50, 110] width 43 height 28
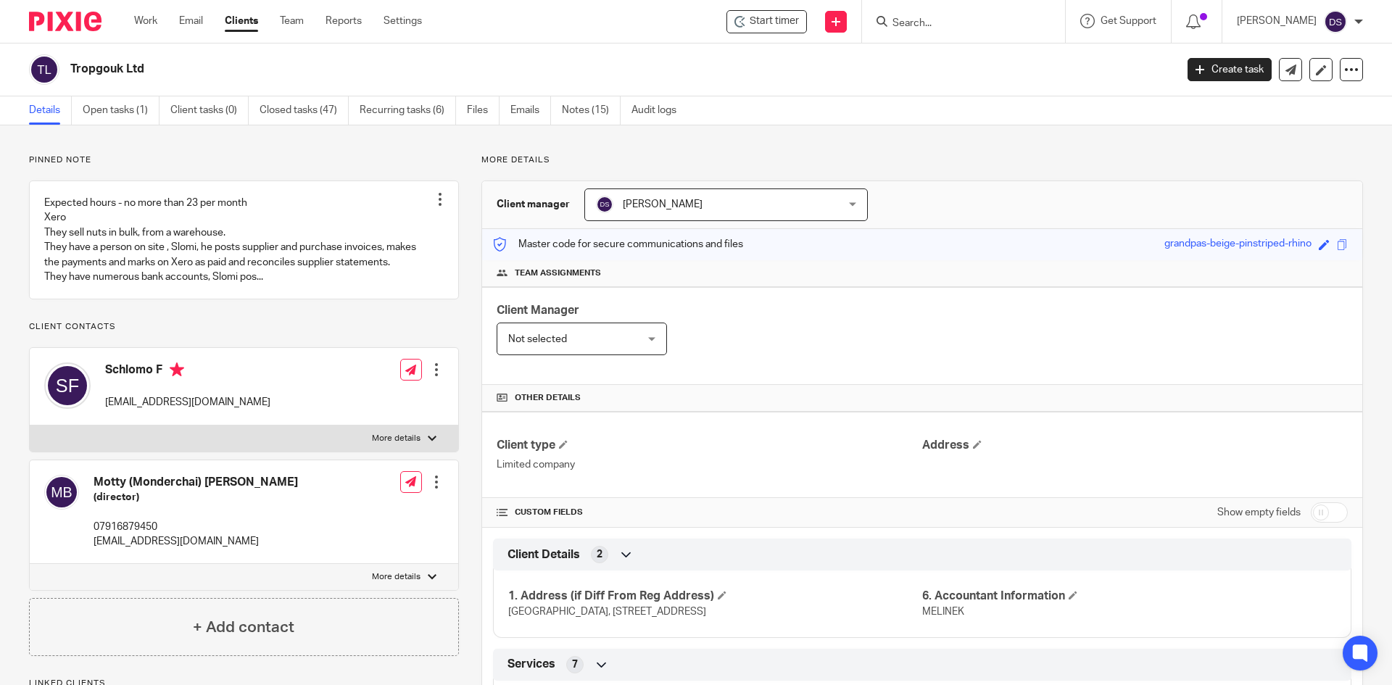
click at [686, 204] on span "[PERSON_NAME]" at bounding box center [704, 204] width 217 height 30
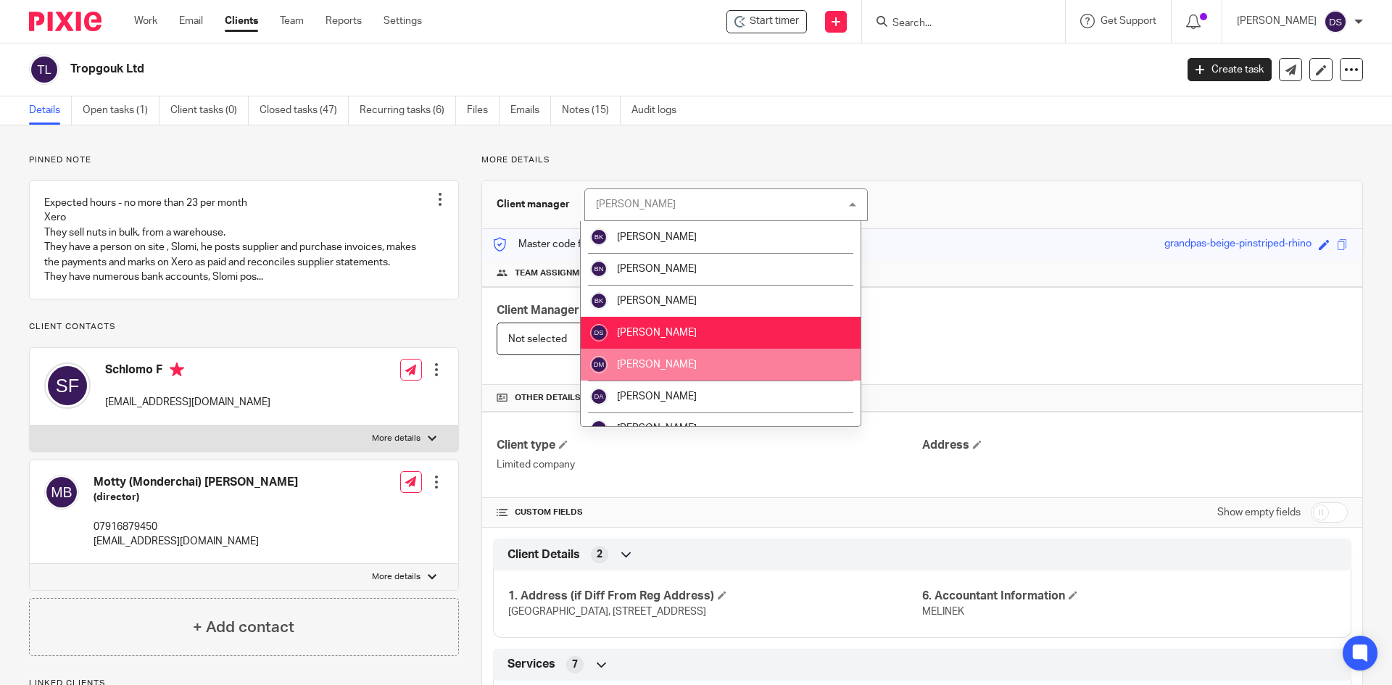
click at [686, 361] on li "[PERSON_NAME]" at bounding box center [721, 365] width 280 height 32
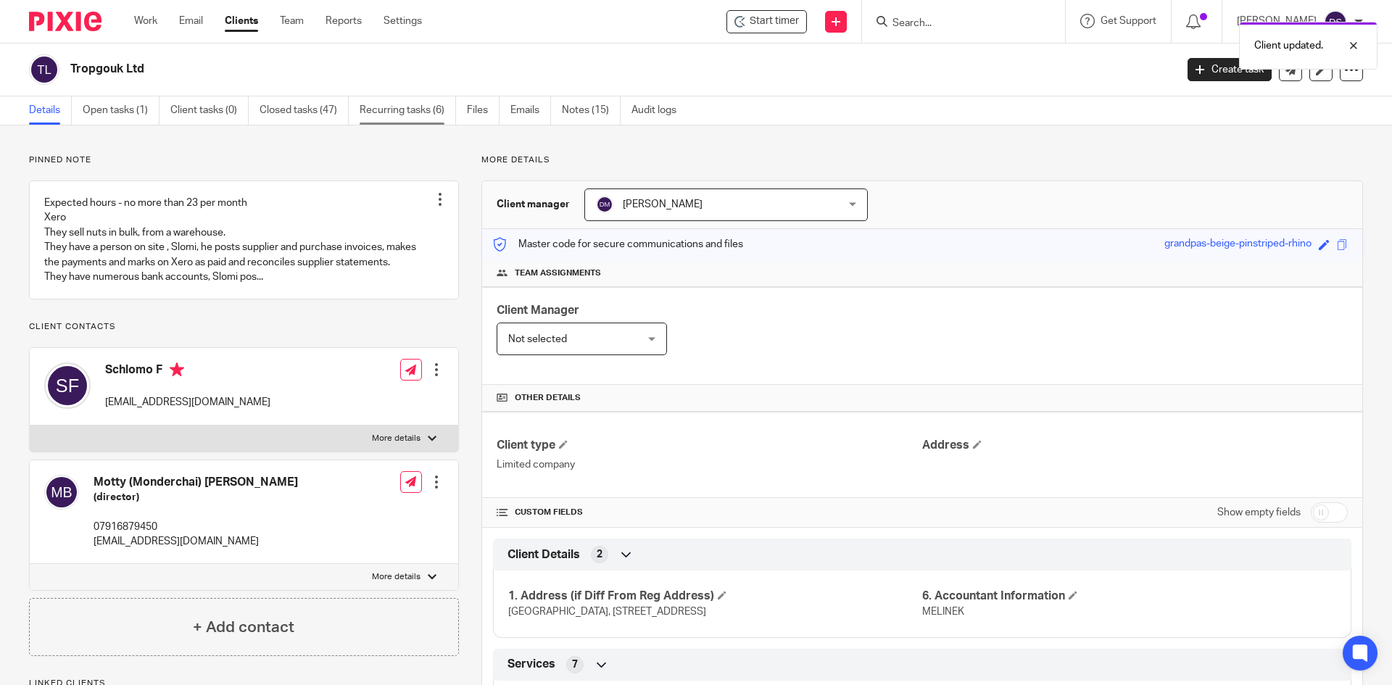
click at [400, 113] on link "Recurring tasks (6)" at bounding box center [407, 110] width 96 height 28
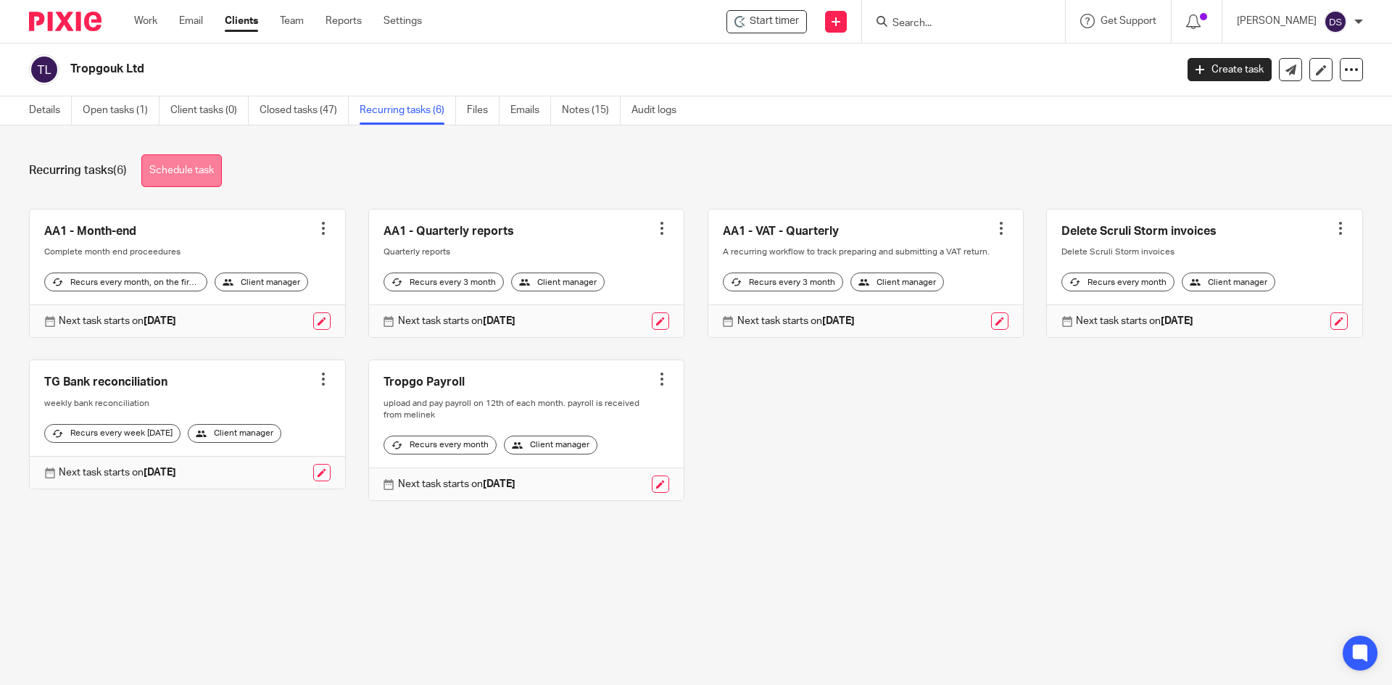
click at [203, 177] on link "Schedule task" at bounding box center [181, 170] width 80 height 33
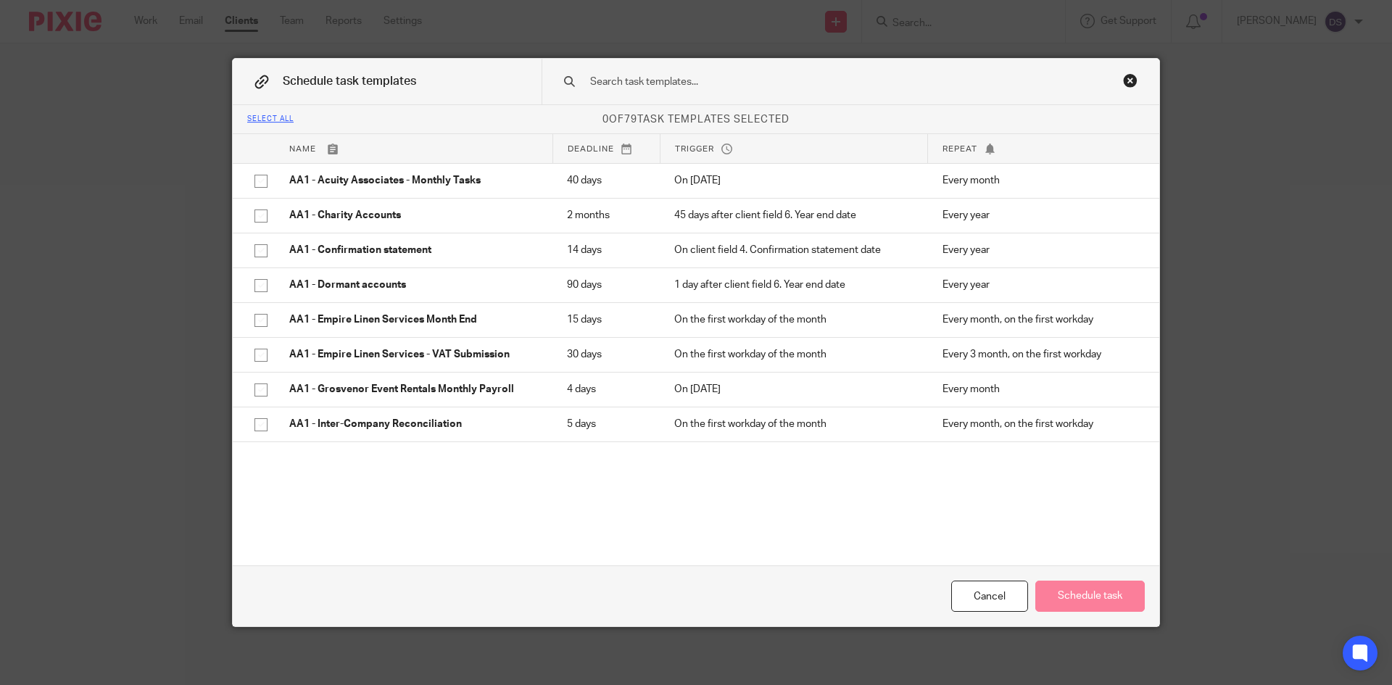
click at [1123, 75] on div "Close this dialog window" at bounding box center [1130, 80] width 14 height 14
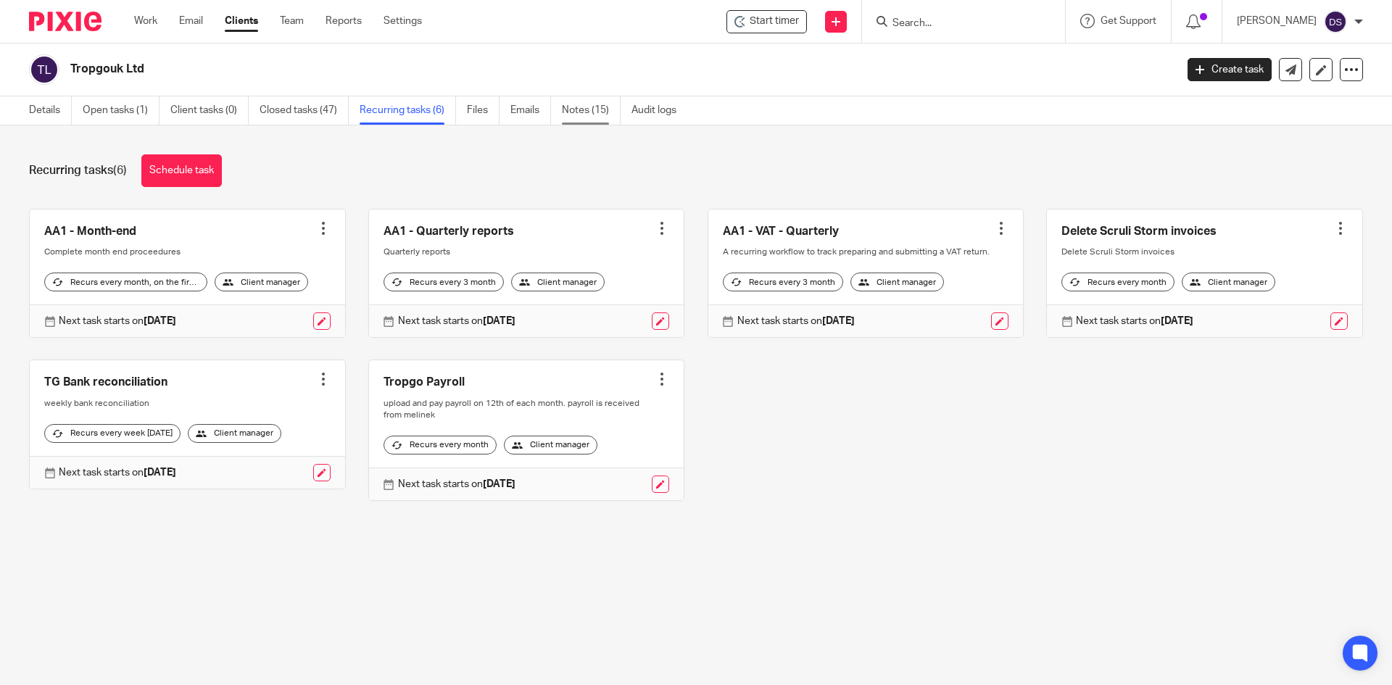
click at [591, 109] on link "Notes (15)" at bounding box center [591, 110] width 59 height 28
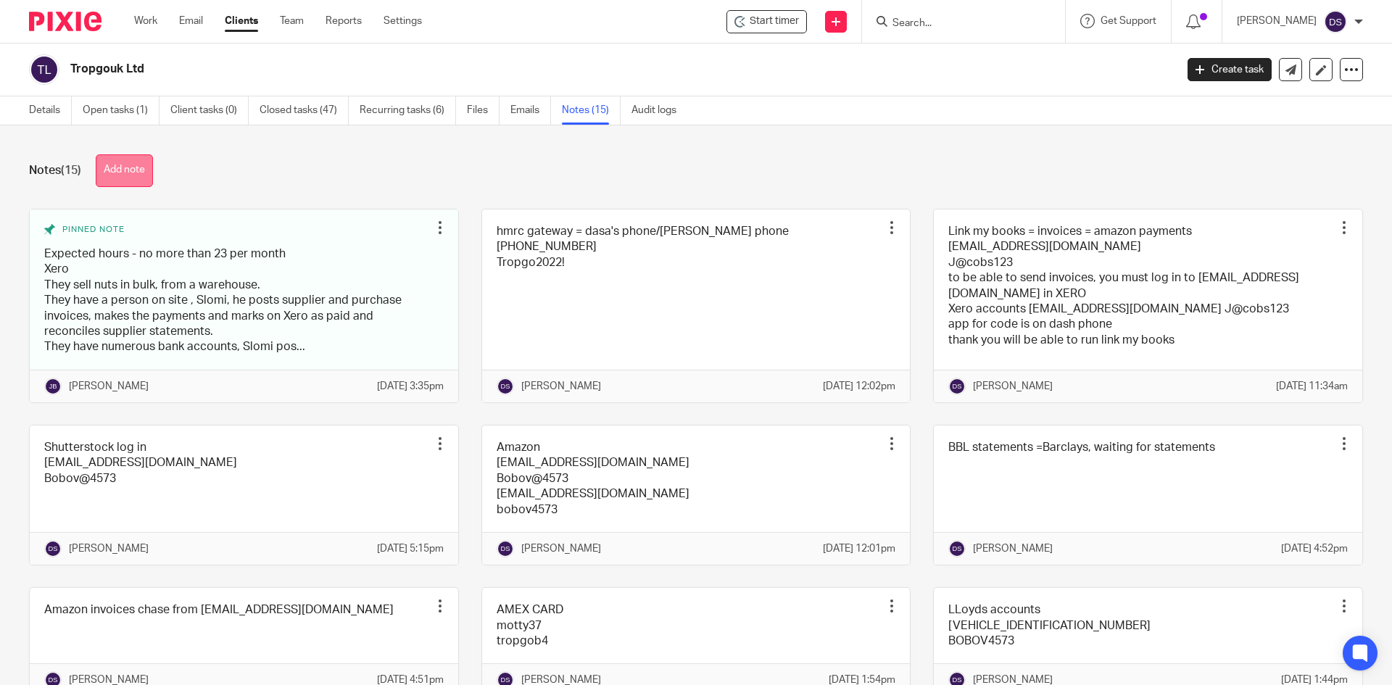
click at [129, 172] on button "Add note" at bounding box center [124, 170] width 57 height 33
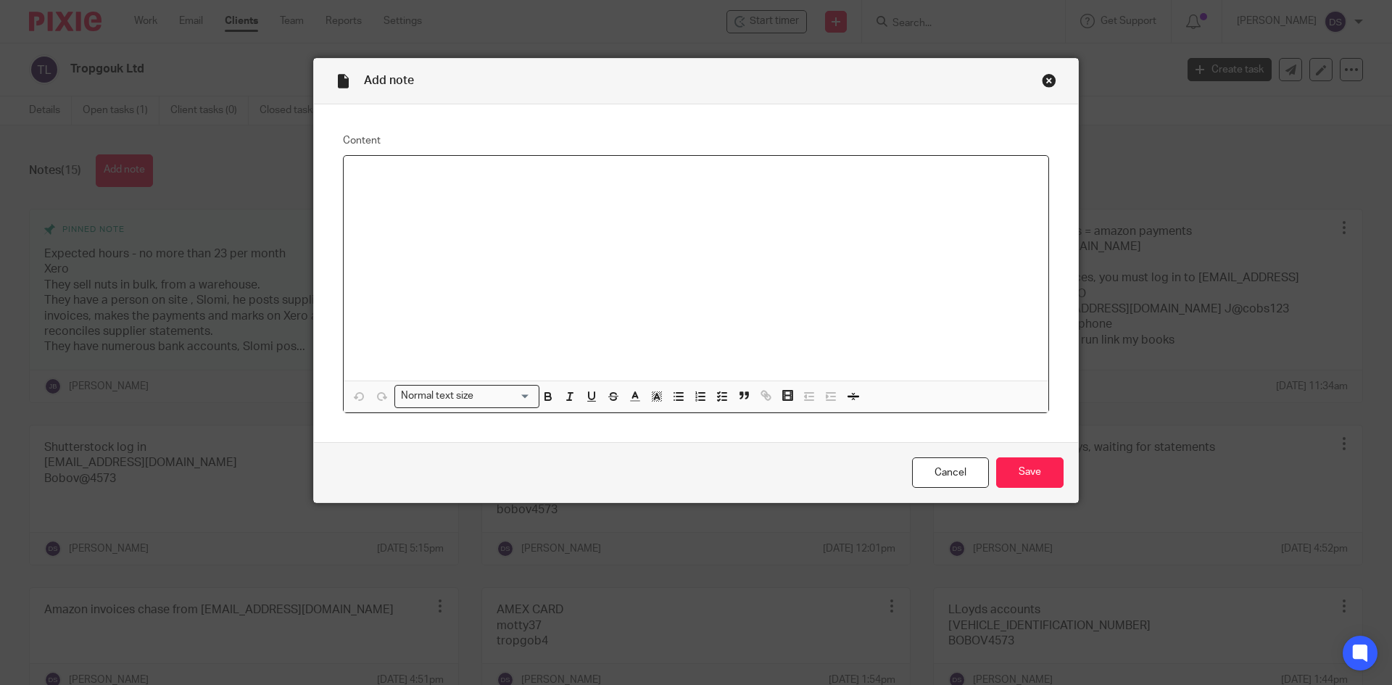
click at [595, 222] on div at bounding box center [696, 268] width 704 height 225
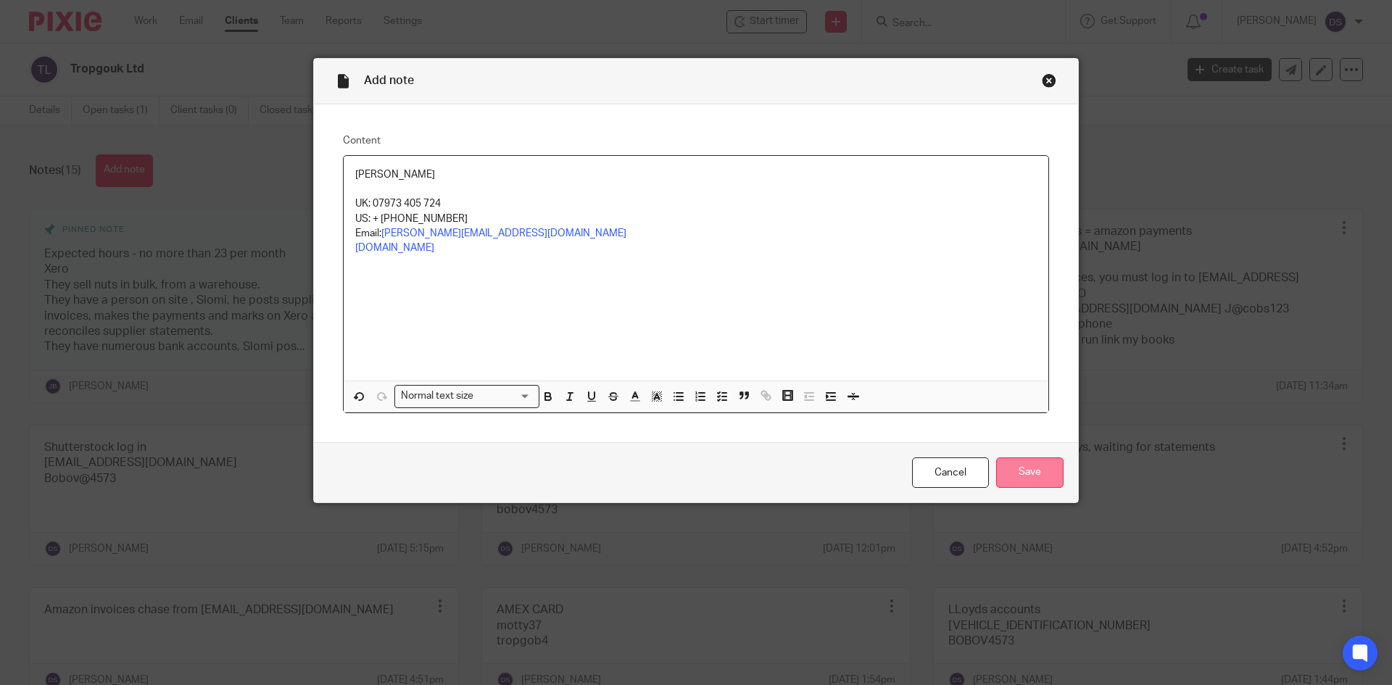
click at [1012, 473] on input "Save" at bounding box center [1029, 472] width 67 height 31
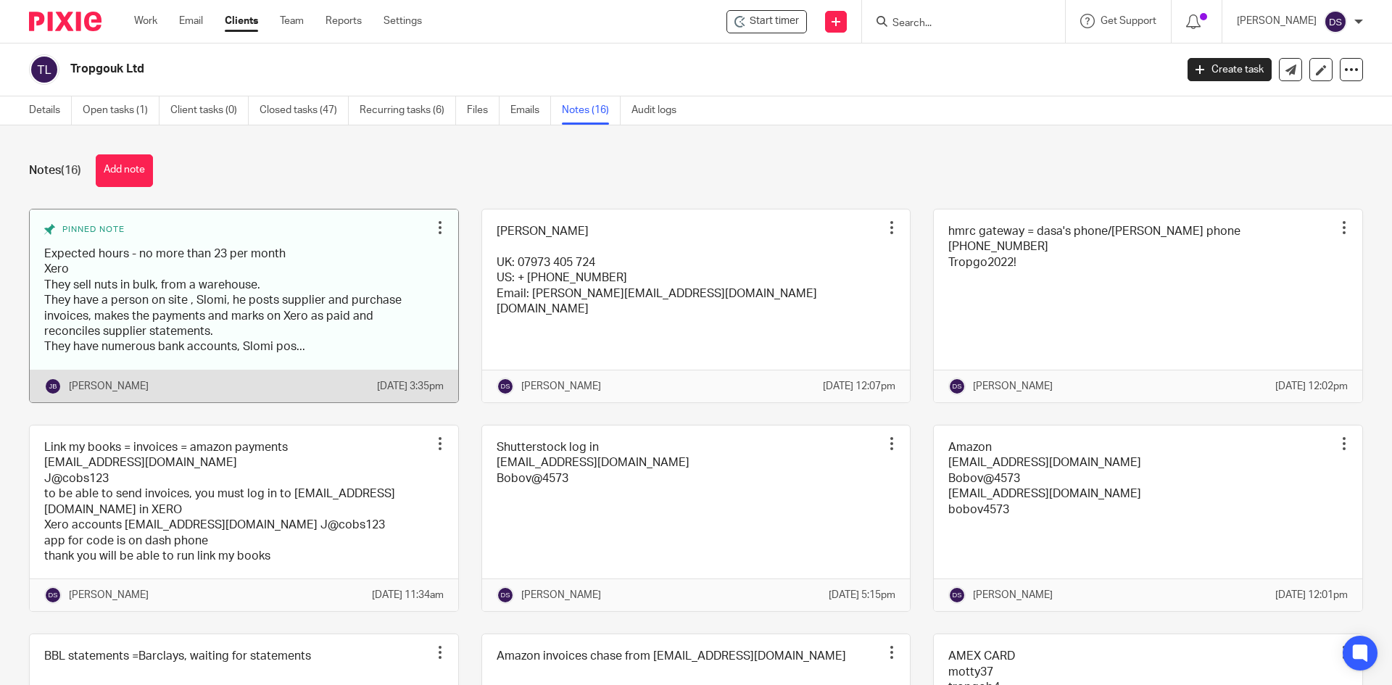
click at [125, 369] on link at bounding box center [244, 305] width 428 height 193
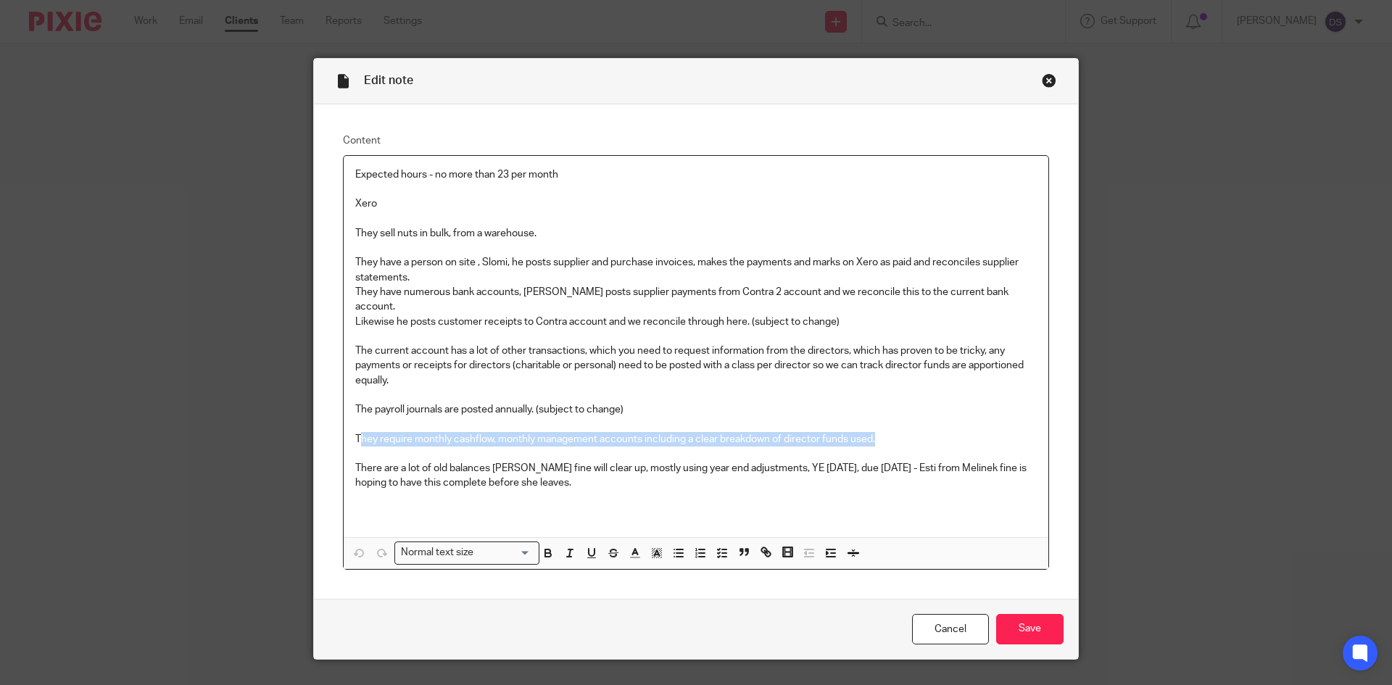
drag, startPoint x: 356, startPoint y: 429, endPoint x: 912, endPoint y: 418, distance: 556.7
click at [912, 432] on p "They require monthly cashflow, monthly management accounts including a clear br…" at bounding box center [695, 439] width 681 height 14
click at [884, 432] on p "They require monthly cashflow, monthly management accounts including a clear br…" at bounding box center [695, 439] width 681 height 14
drag, startPoint x: 887, startPoint y: 422, endPoint x: 401, endPoint y: 409, distance: 486.5
click at [402, 411] on div "Expected hours - no more than 23 per month Xero They sell nuts in bulk, from a …" at bounding box center [696, 346] width 704 height 381
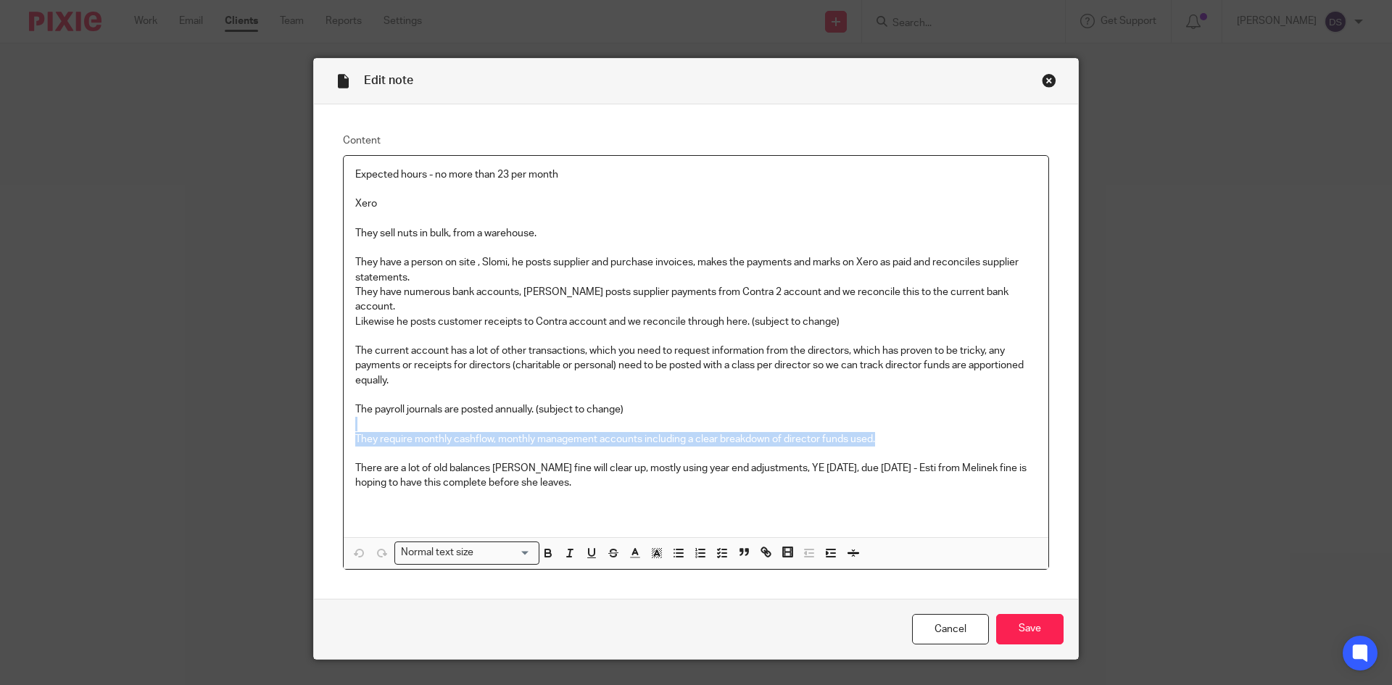
click at [438, 432] on p "They require monthly cashflow, monthly management accounts including a clear br…" at bounding box center [695, 439] width 681 height 14
click at [528, 432] on p "They require monthly cashflow, monthly management accounts including a clear br…" at bounding box center [695, 439] width 681 height 14
drag, startPoint x: 494, startPoint y: 420, endPoint x: 891, endPoint y: 427, distance: 397.9
click at [891, 432] on p "They require monthly cashflow, monthly management accounts including a clear br…" at bounding box center [695, 439] width 681 height 14
